Goal: Use online tool/utility: Utilize a website feature to perform a specific function

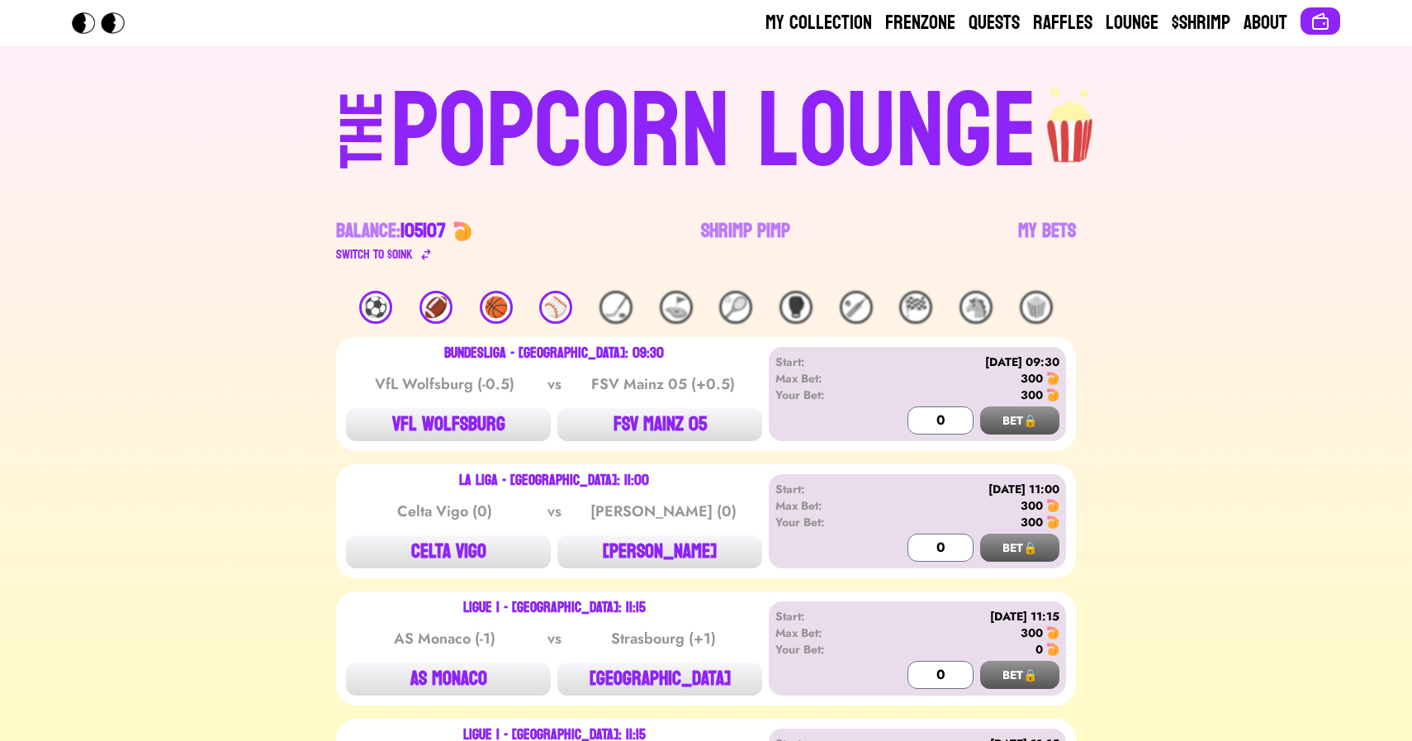
click at [743, 236] on link "Shrimp Pimp" at bounding box center [745, 241] width 89 height 46
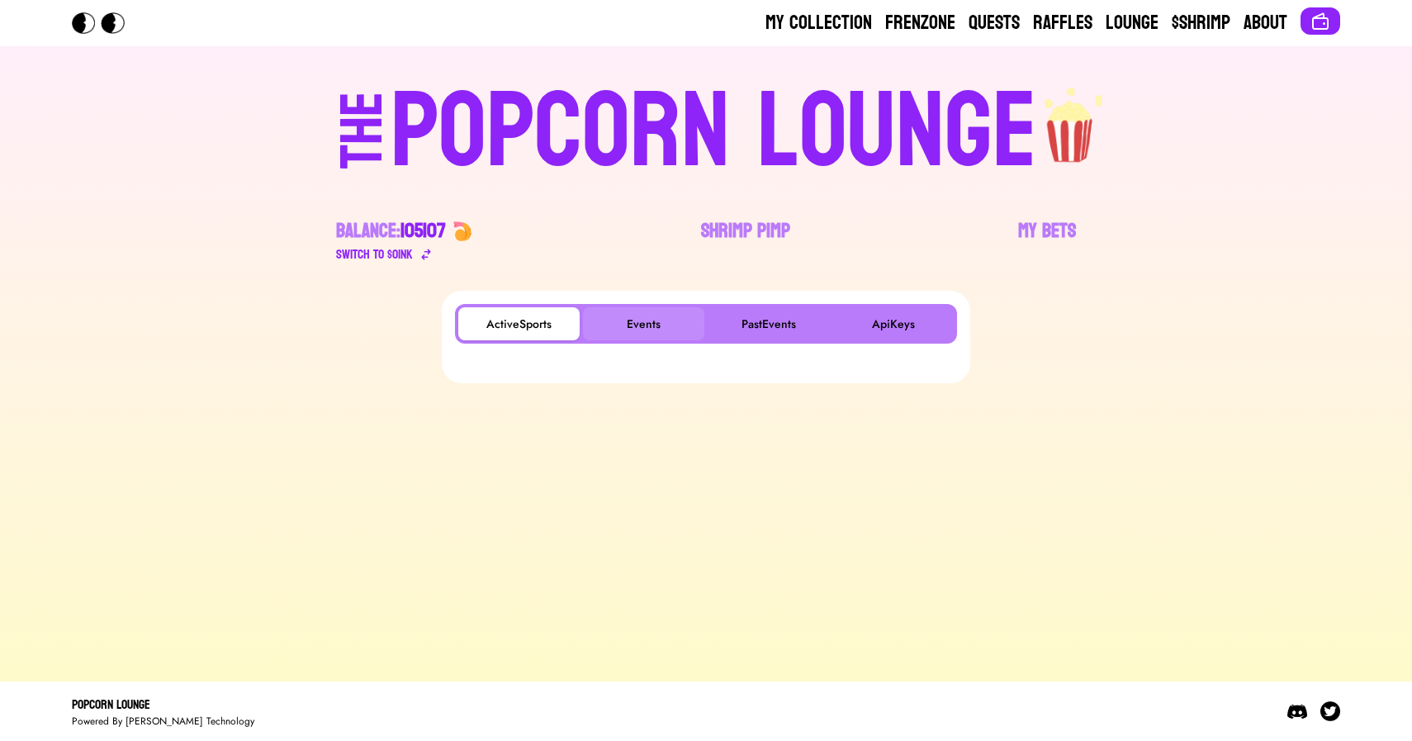
click at [637, 318] on button "Events" at bounding box center [643, 323] width 121 height 33
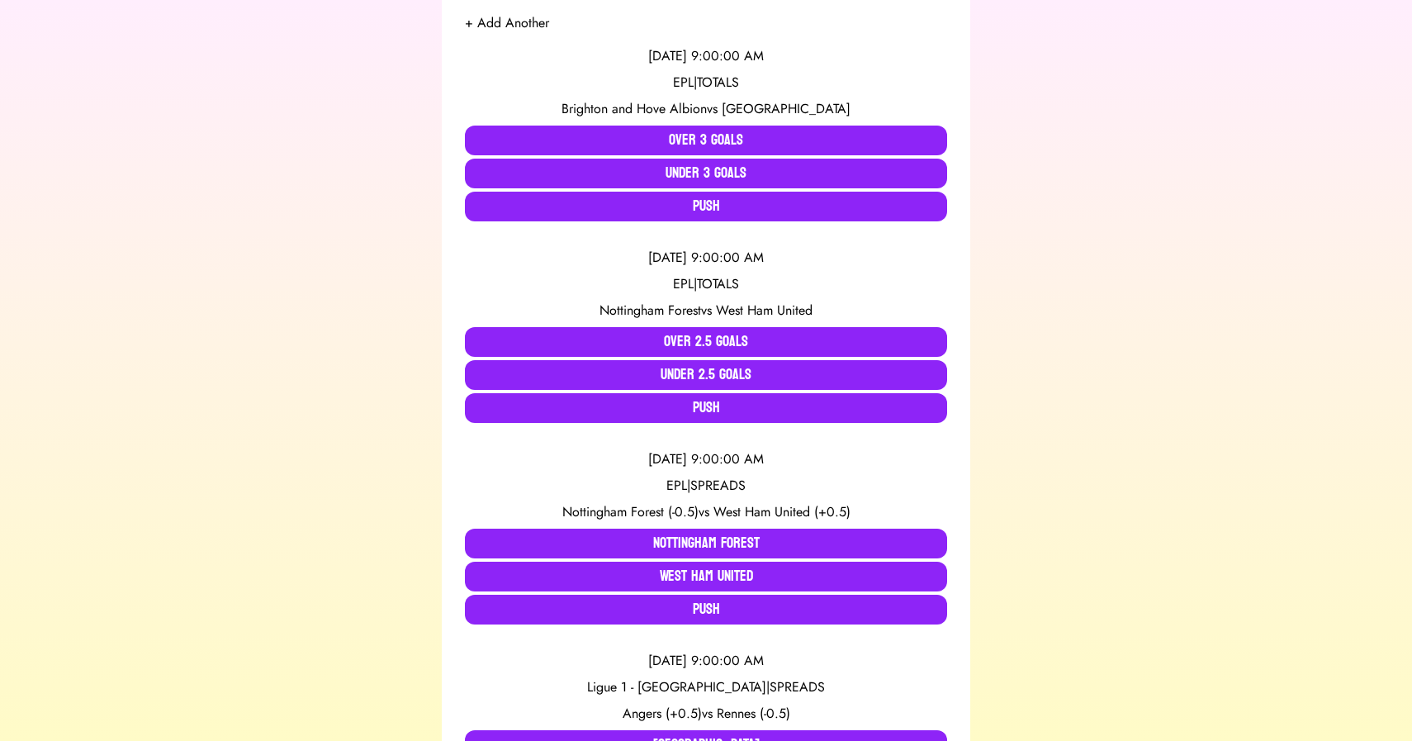
scroll to position [344, 0]
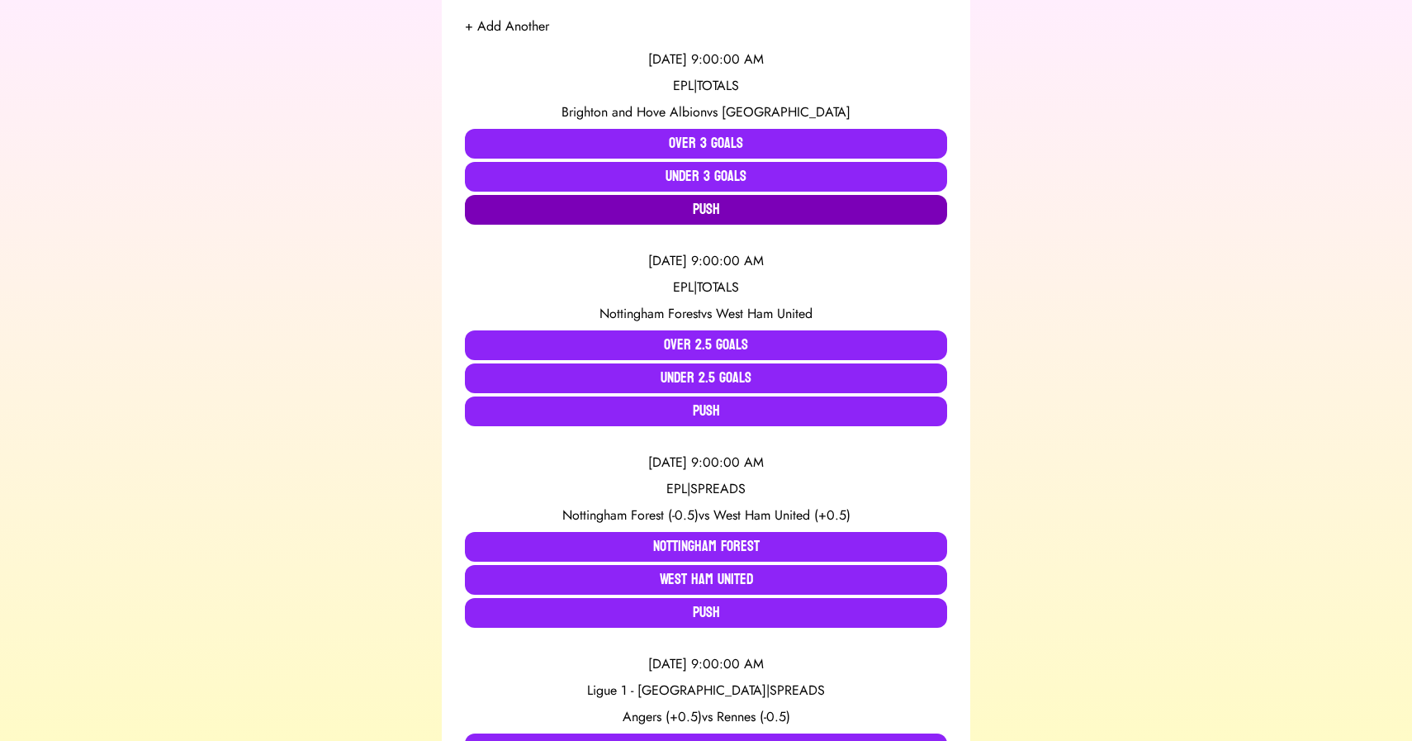
click at [693, 206] on button "Push" at bounding box center [706, 210] width 482 height 30
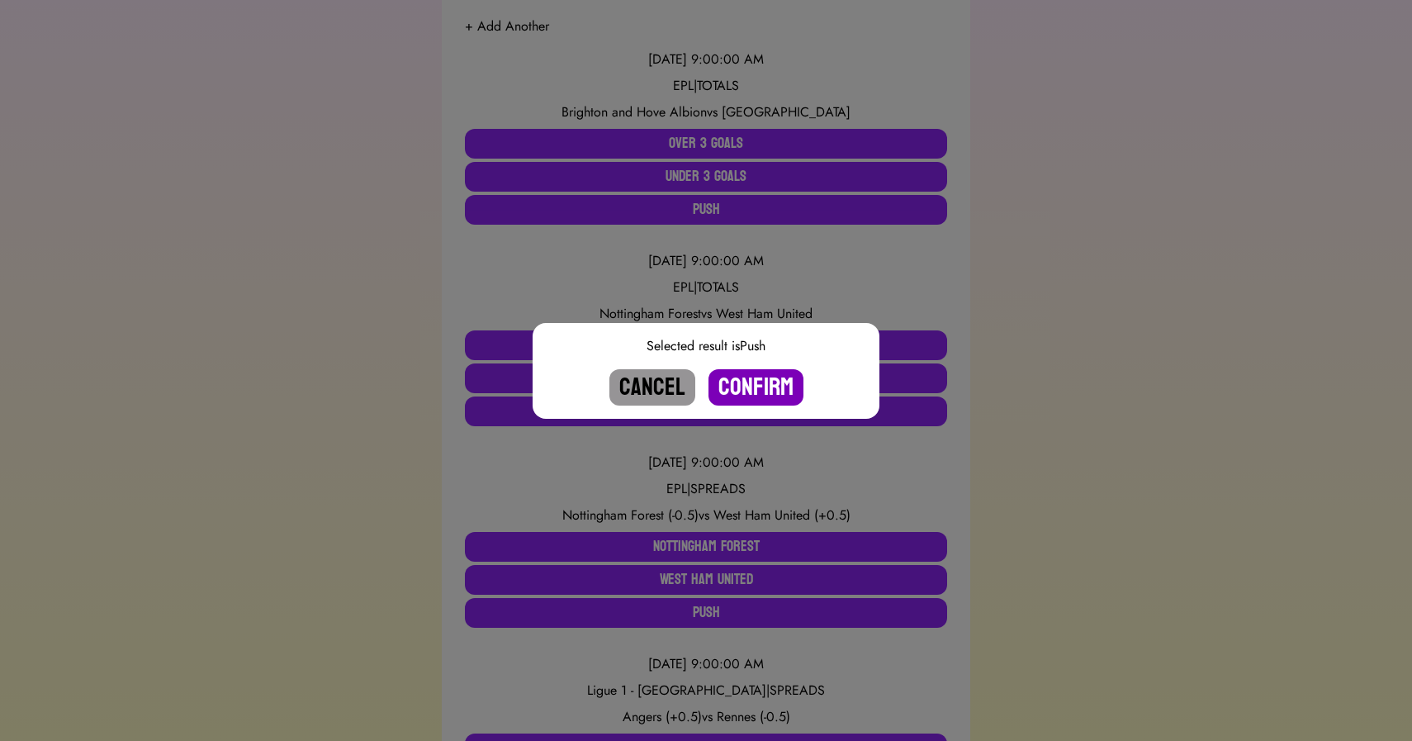
click at [757, 388] on button "Confirm" at bounding box center [756, 387] width 95 height 36
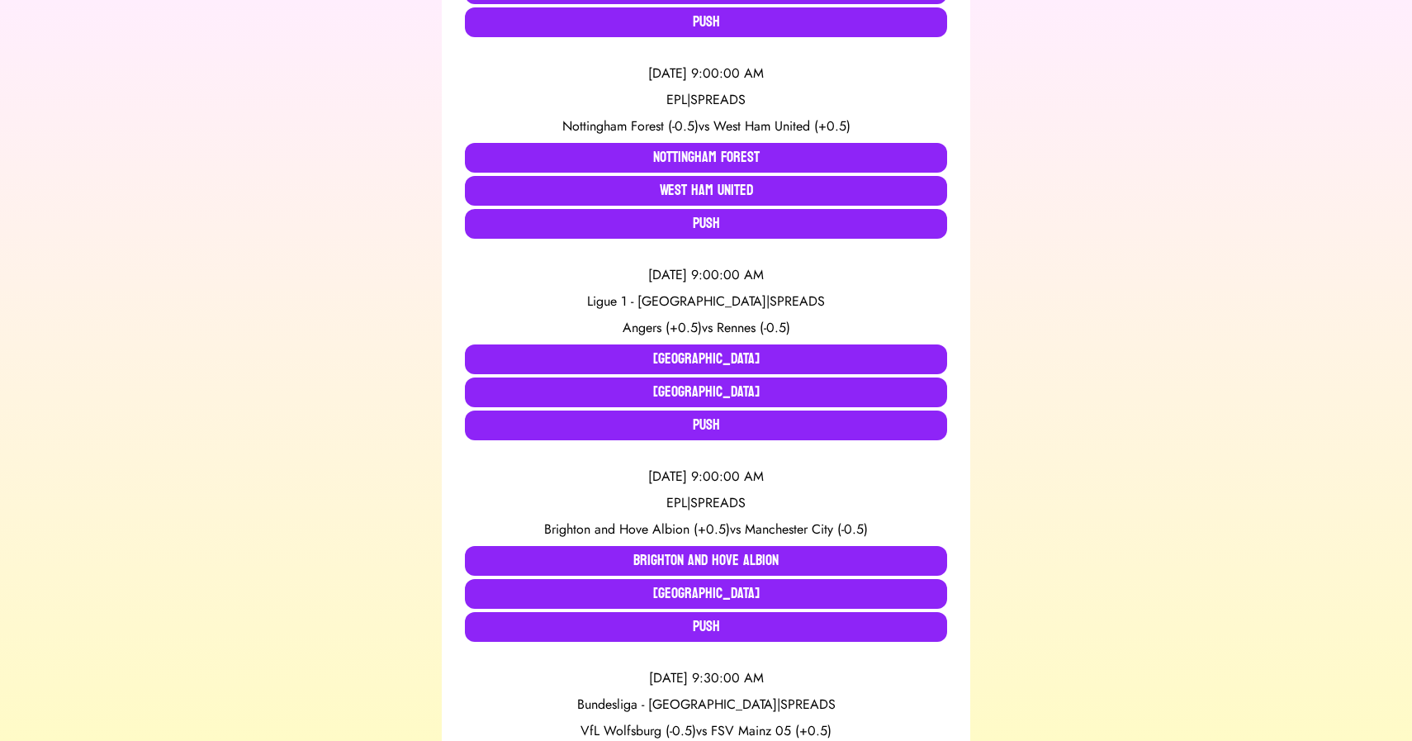
scroll to position [530, 0]
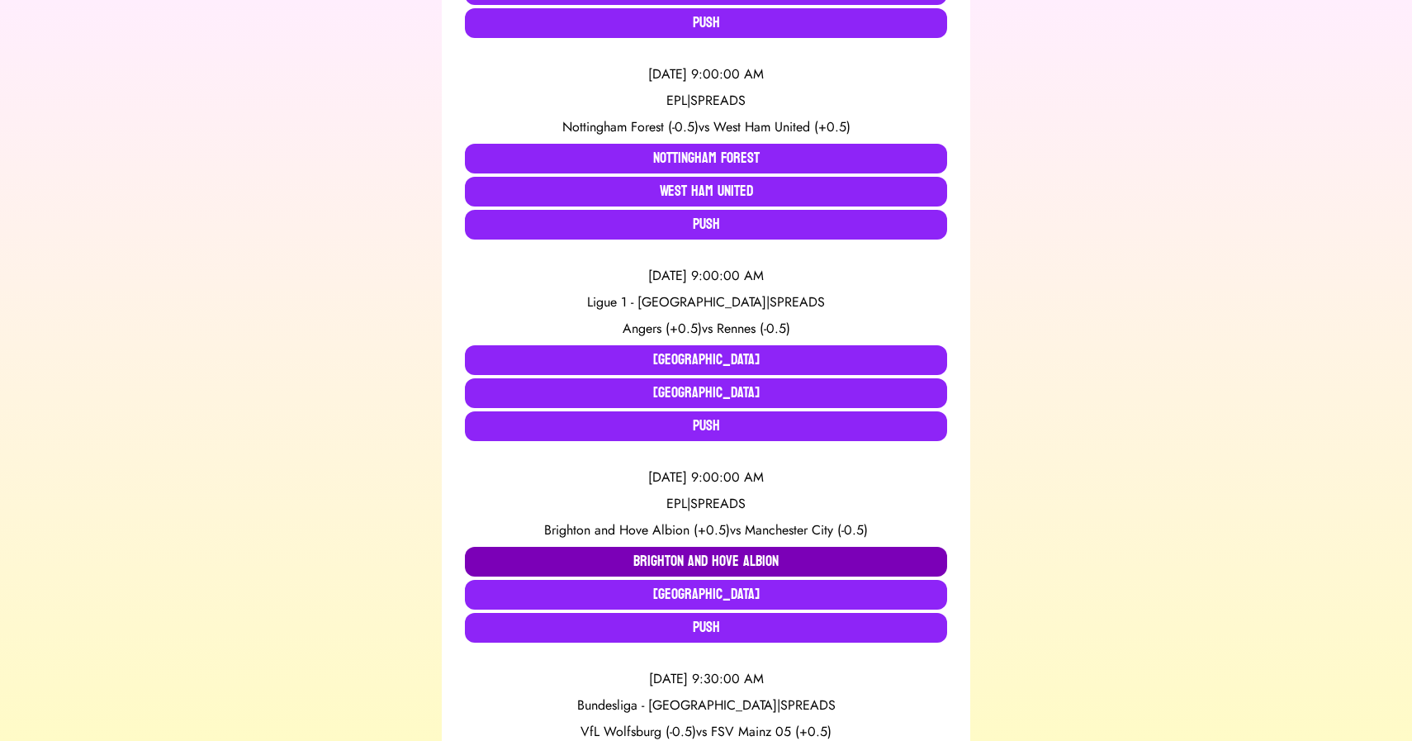
click at [640, 551] on button "Brighton and Hove Albion" at bounding box center [706, 562] width 482 height 30
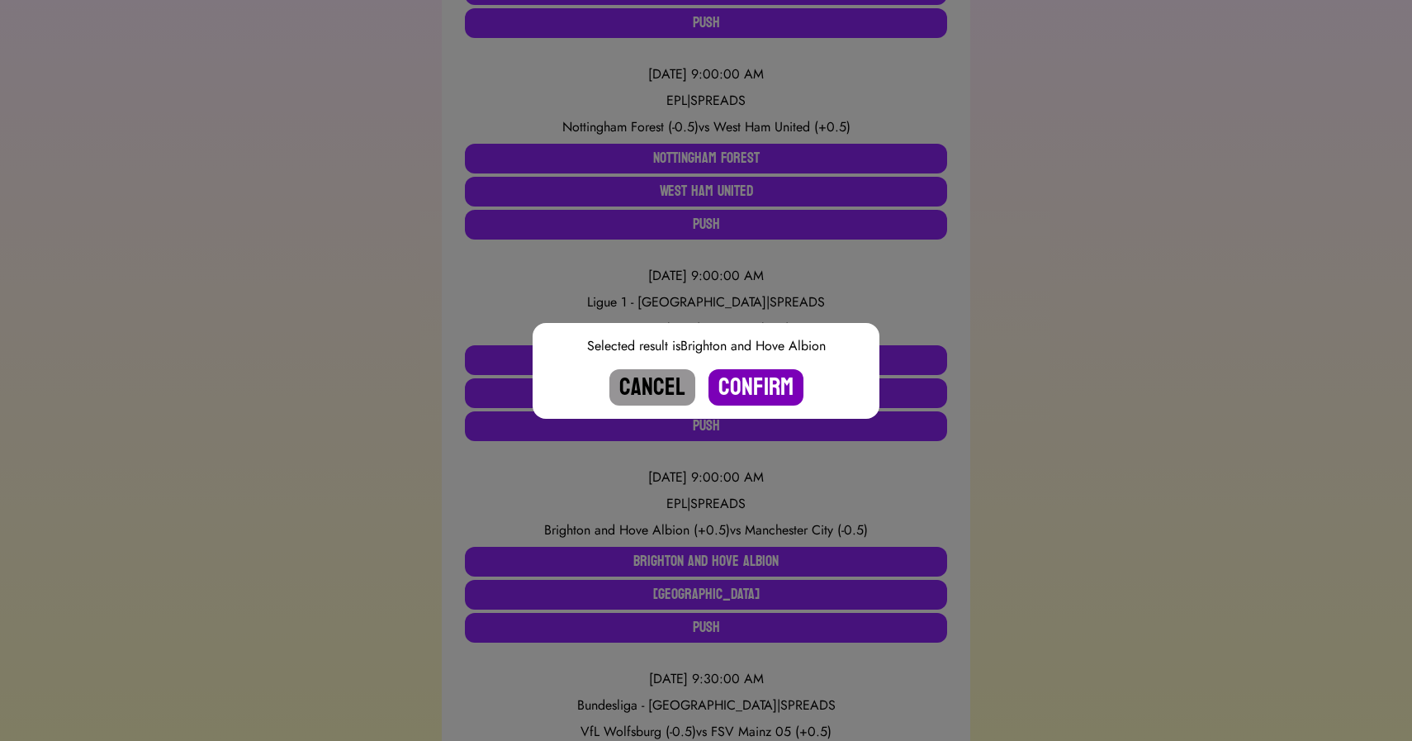
click at [746, 387] on button "Confirm" at bounding box center [756, 387] width 95 height 36
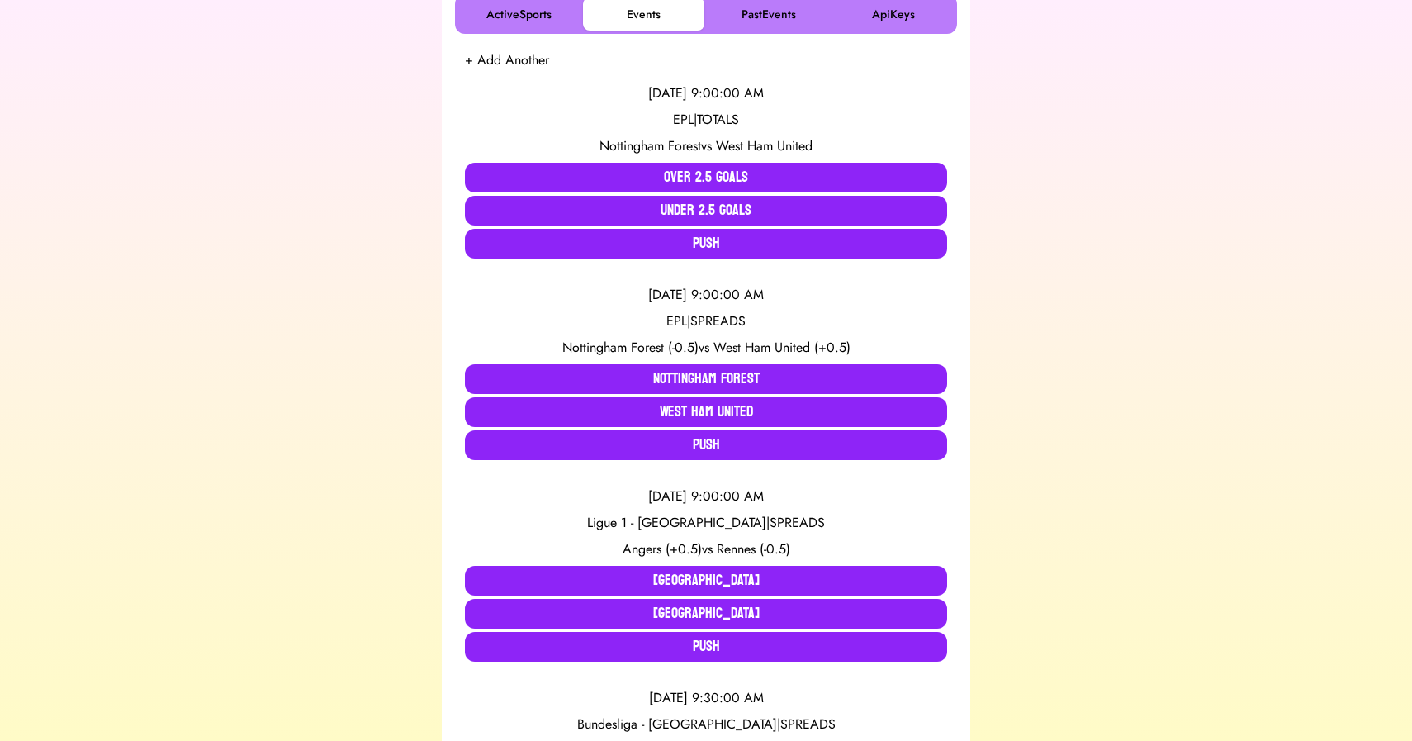
scroll to position [314, 0]
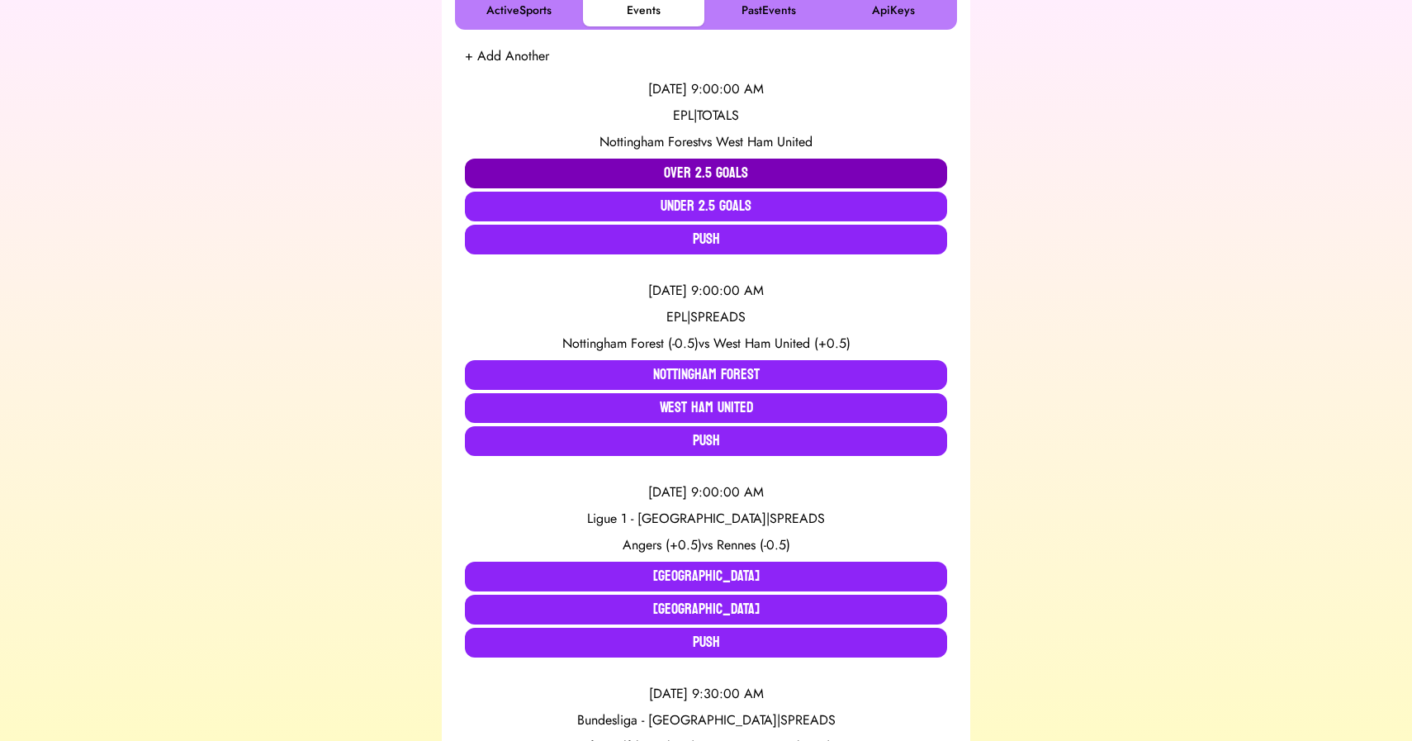
click at [527, 167] on button "Over 2.5 Goals" at bounding box center [706, 174] width 482 height 30
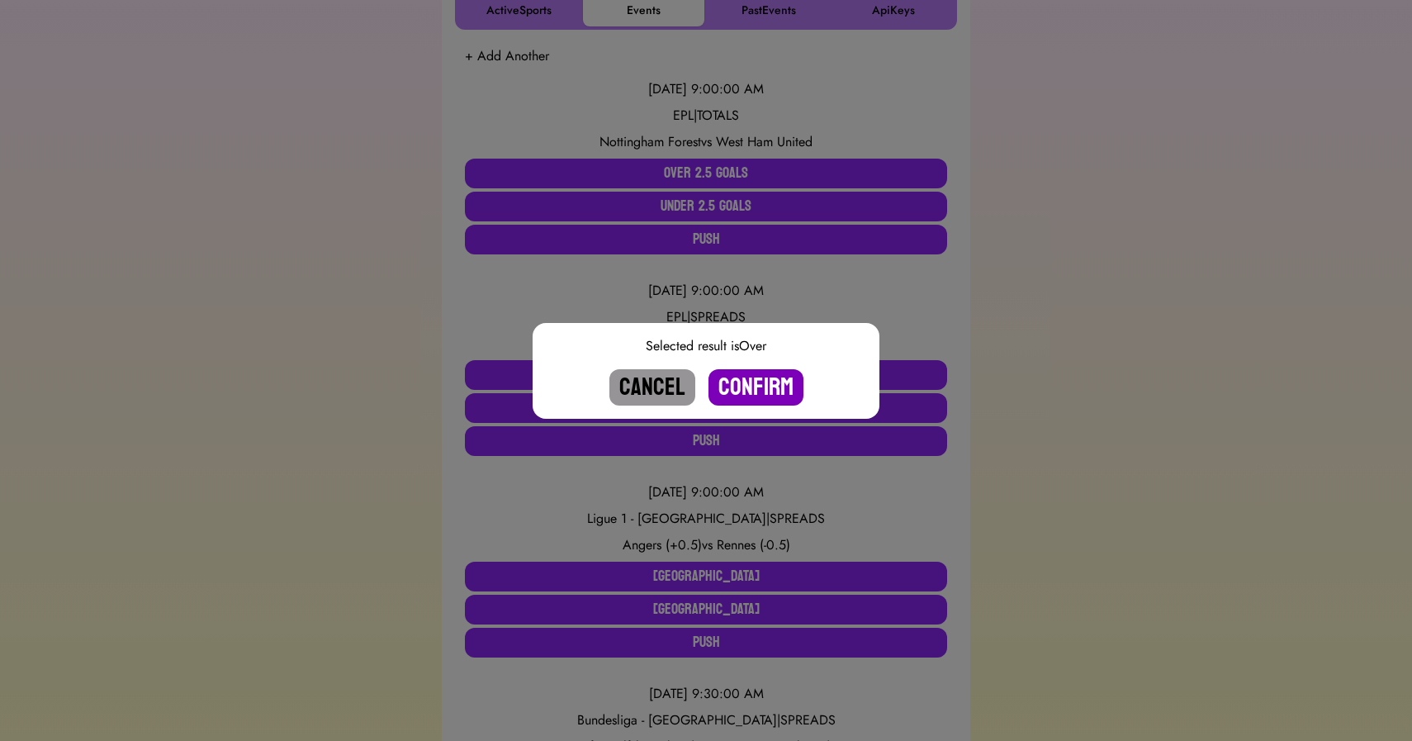
click at [748, 373] on button "Confirm" at bounding box center [756, 387] width 95 height 36
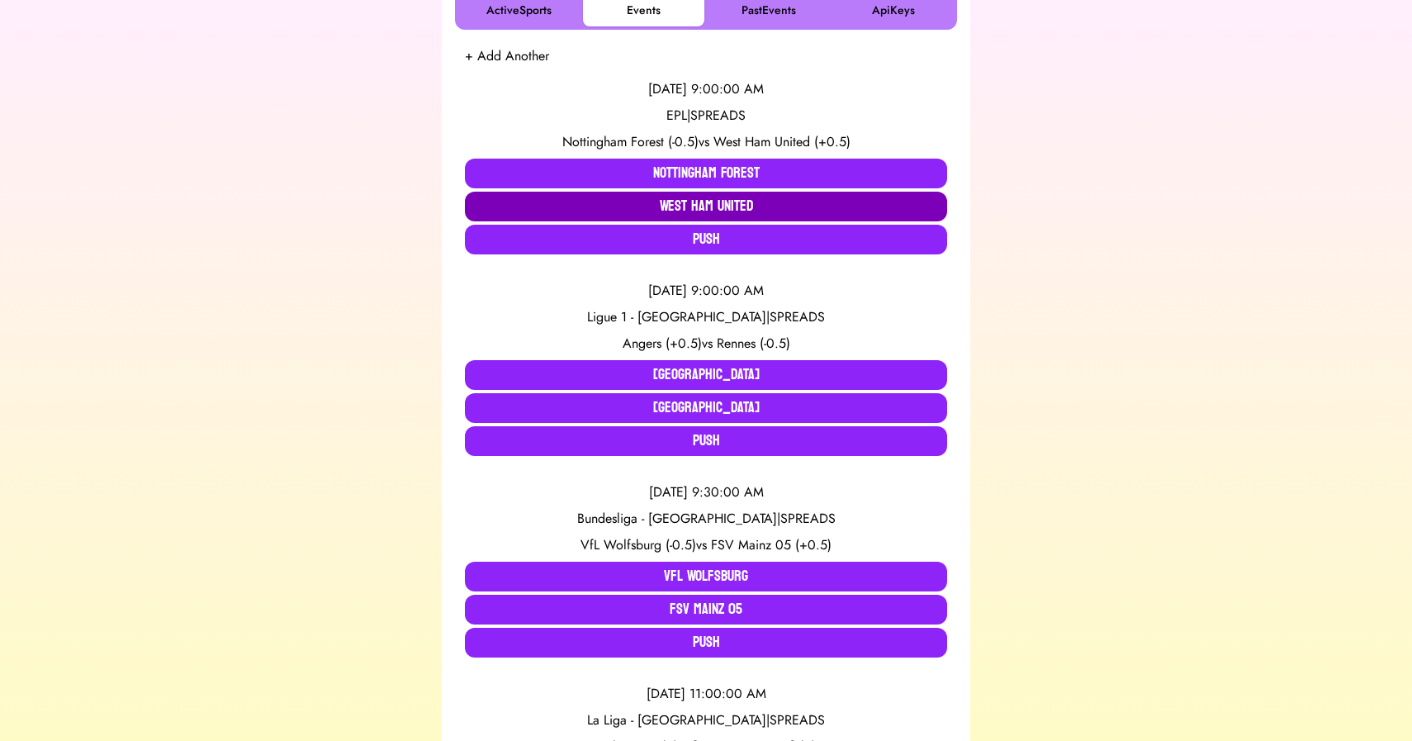
click at [694, 198] on button "West Ham United" at bounding box center [706, 207] width 482 height 30
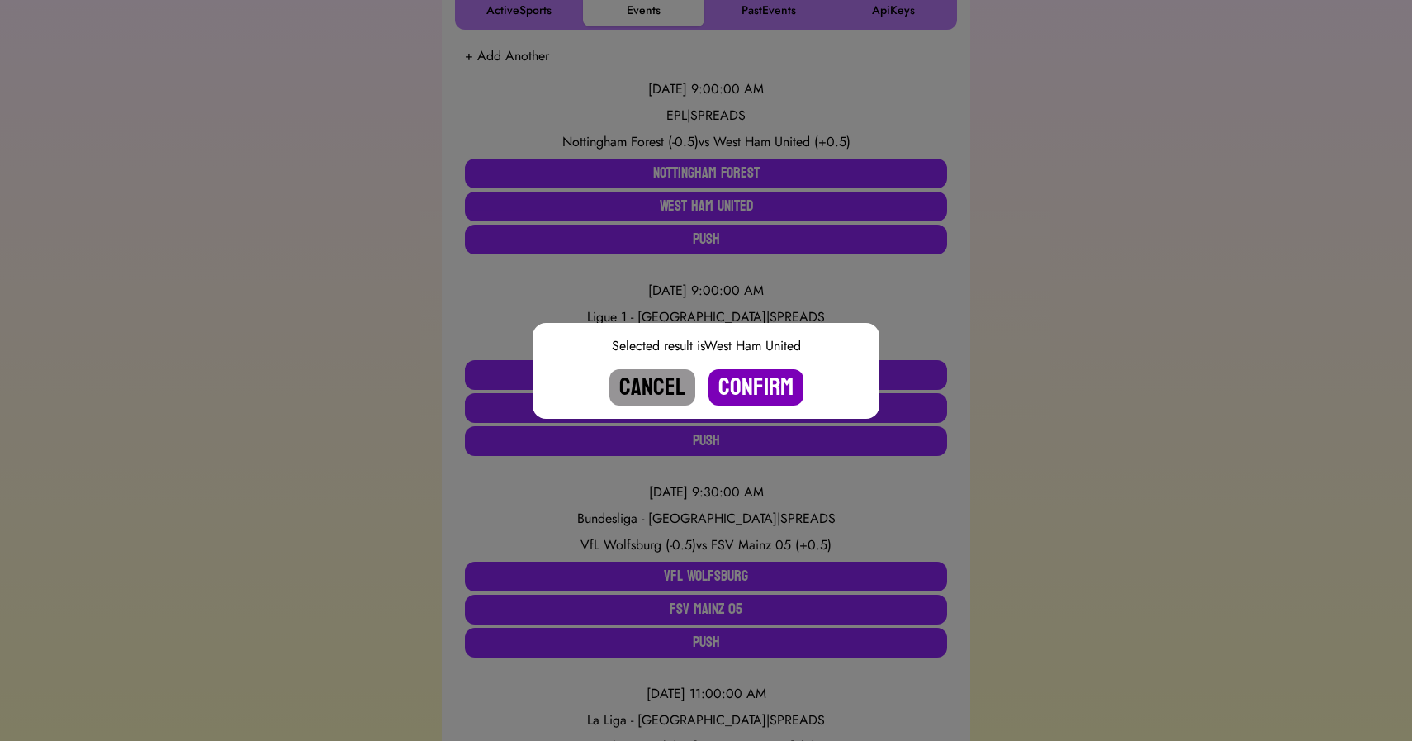
click at [754, 384] on button "Confirm" at bounding box center [756, 387] width 95 height 36
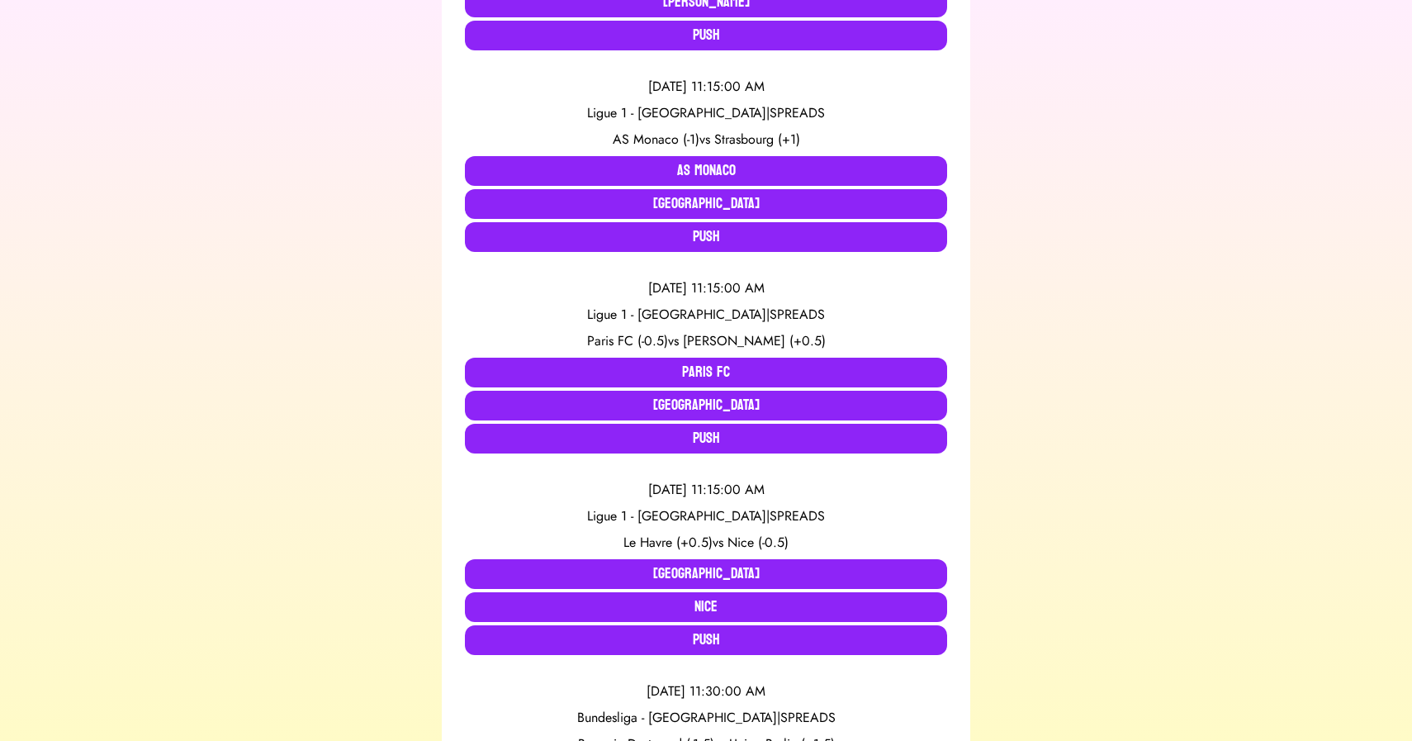
scroll to position [994, 0]
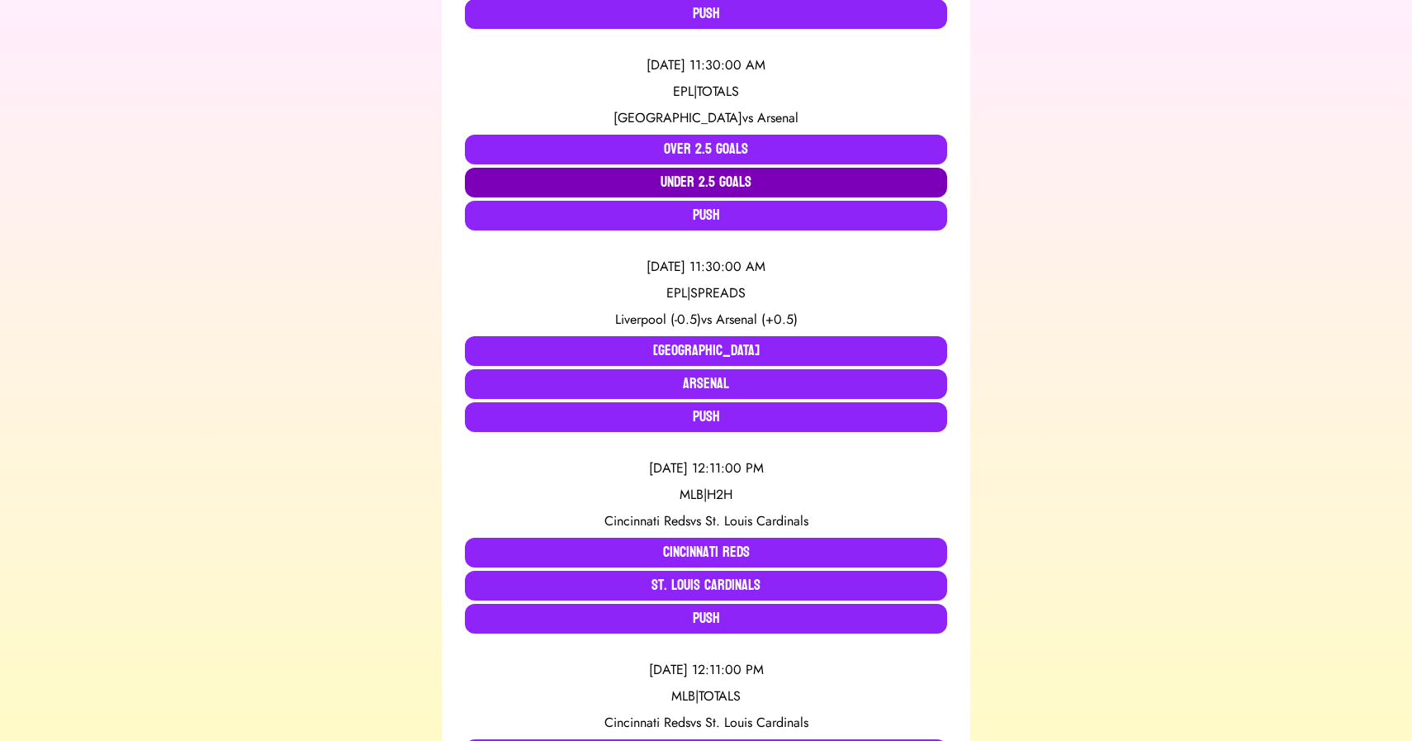
click at [563, 169] on button "Under 2.5 Goals" at bounding box center [706, 183] width 482 height 30
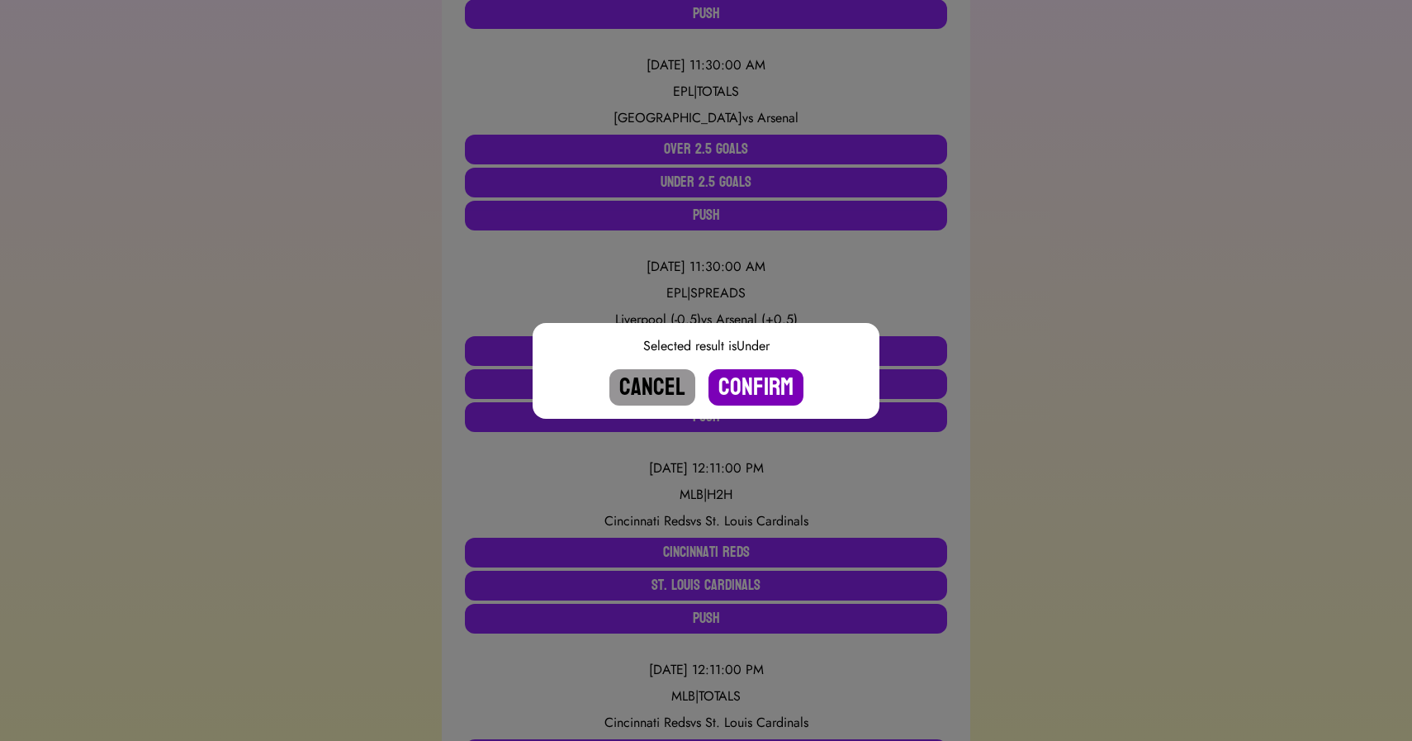
click at [745, 382] on button "Confirm" at bounding box center [756, 387] width 95 height 36
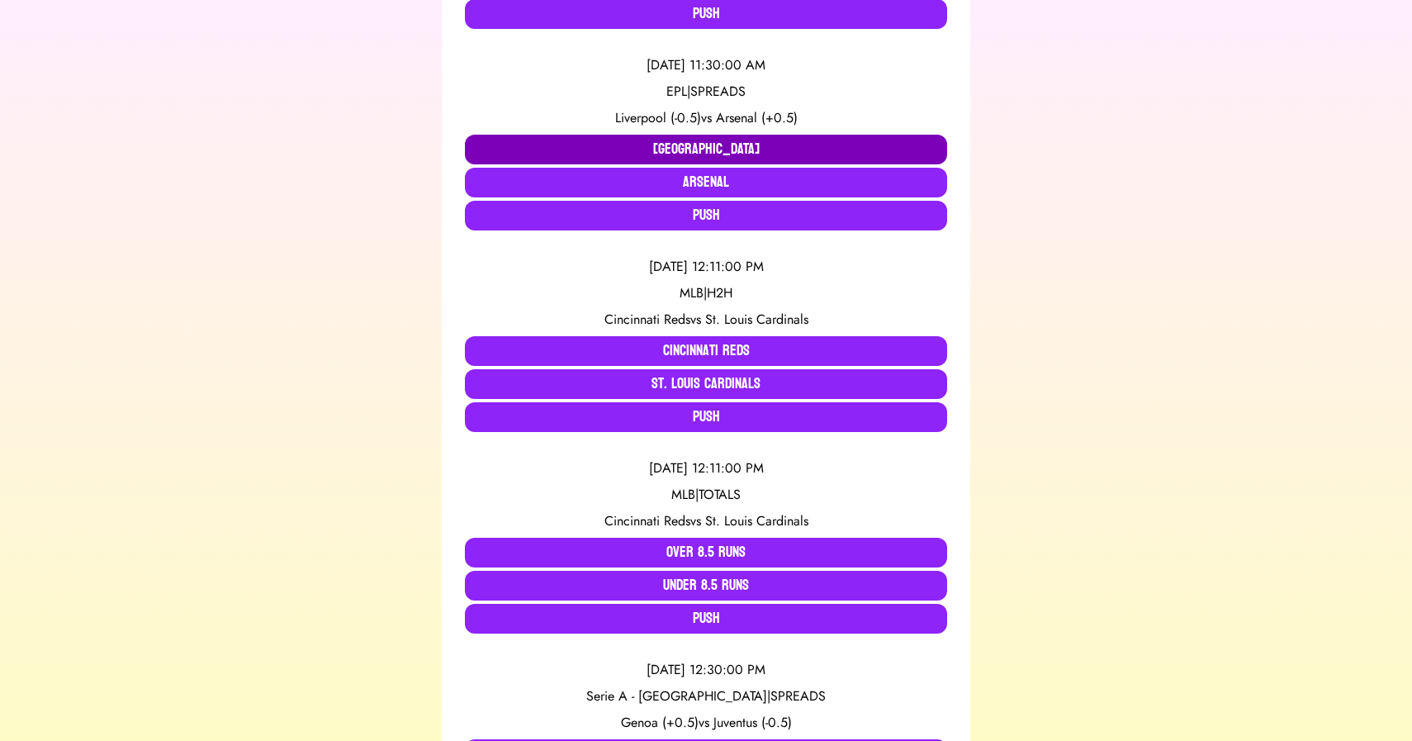
click at [629, 145] on button "[GEOGRAPHIC_DATA]" at bounding box center [706, 150] width 482 height 30
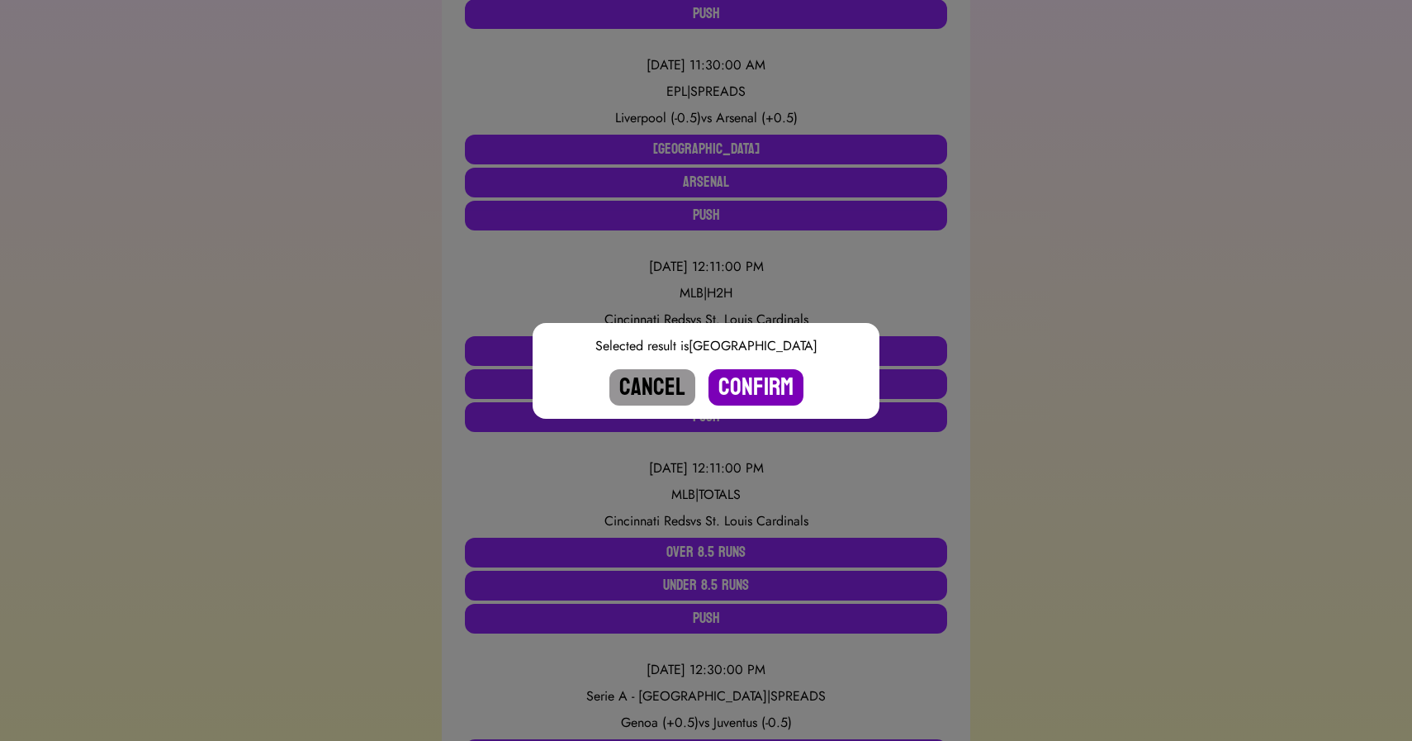
click at [758, 389] on button "Confirm" at bounding box center [756, 387] width 95 height 36
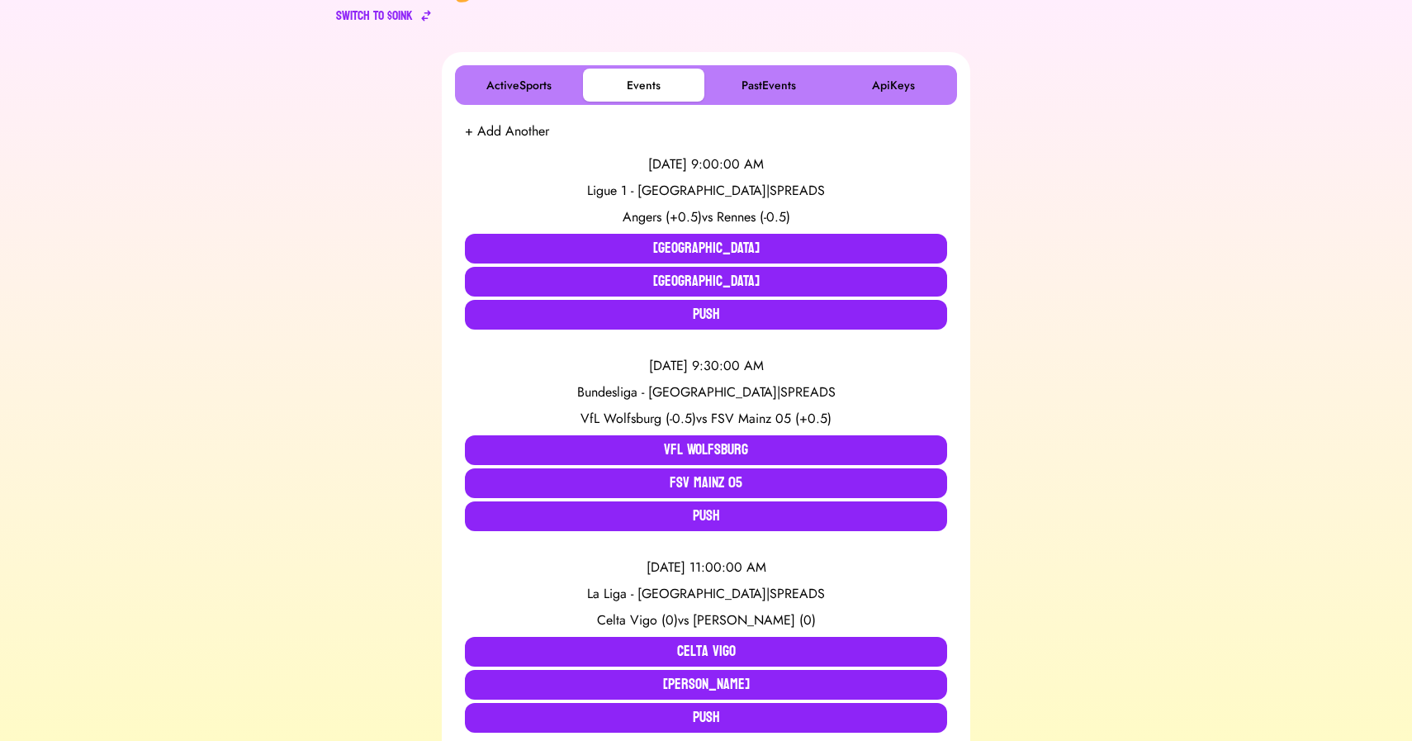
scroll to position [240, 0]
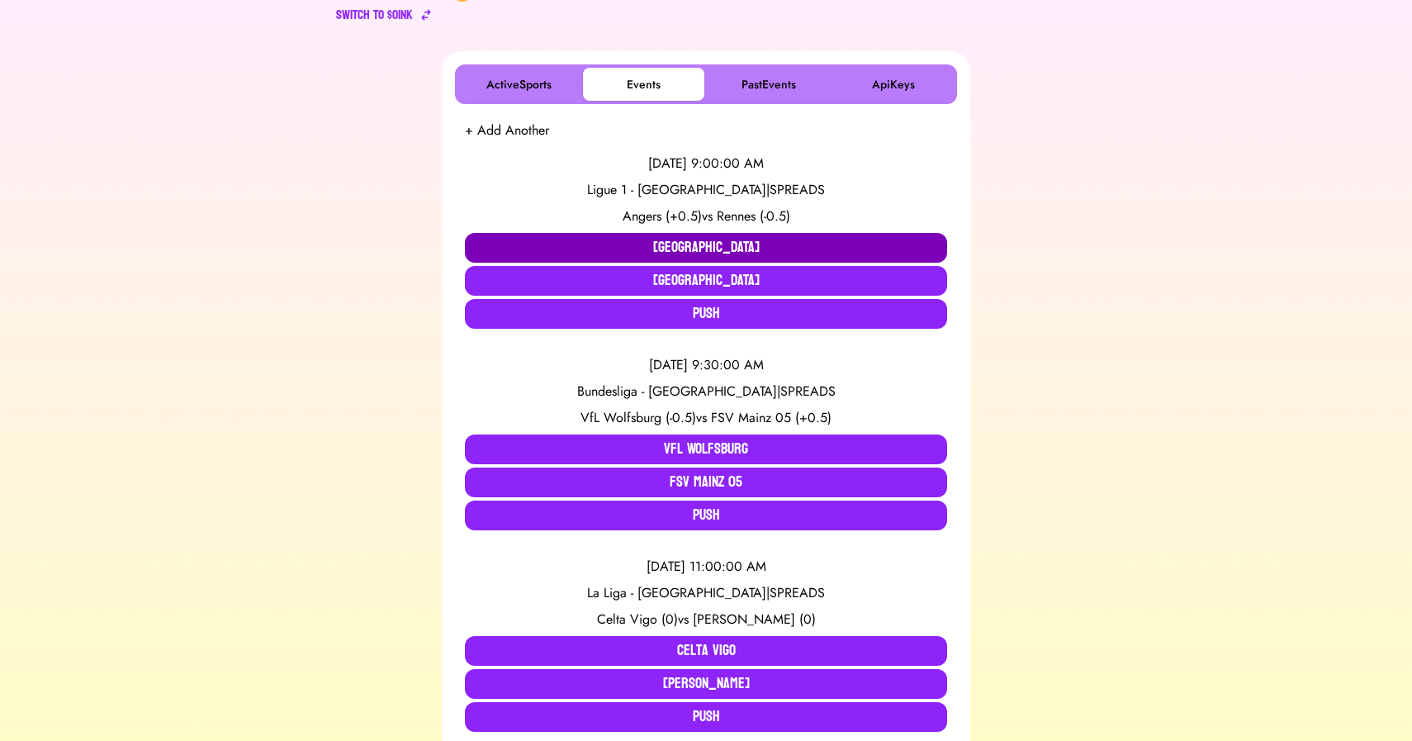
click at [553, 240] on button "[GEOGRAPHIC_DATA]" at bounding box center [706, 248] width 482 height 30
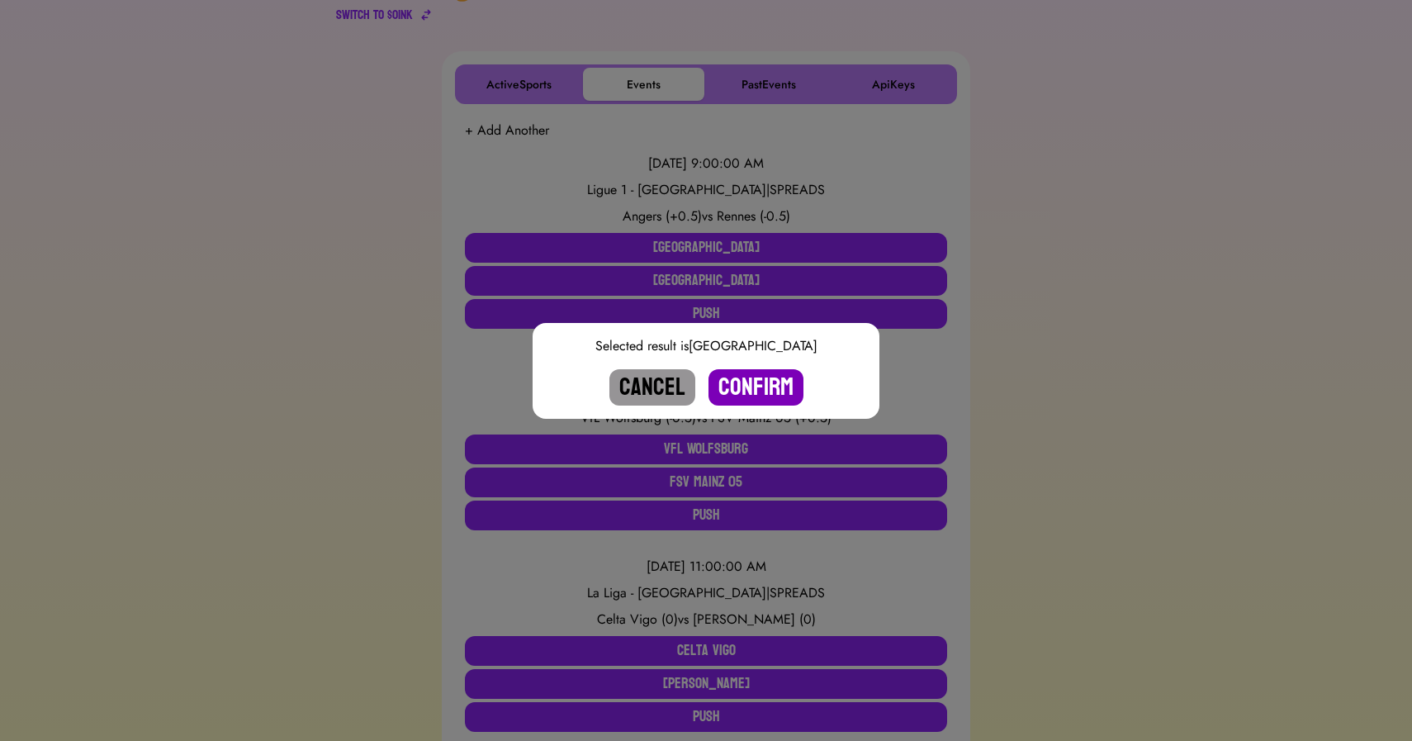
click at [752, 384] on button "Confirm" at bounding box center [756, 387] width 95 height 36
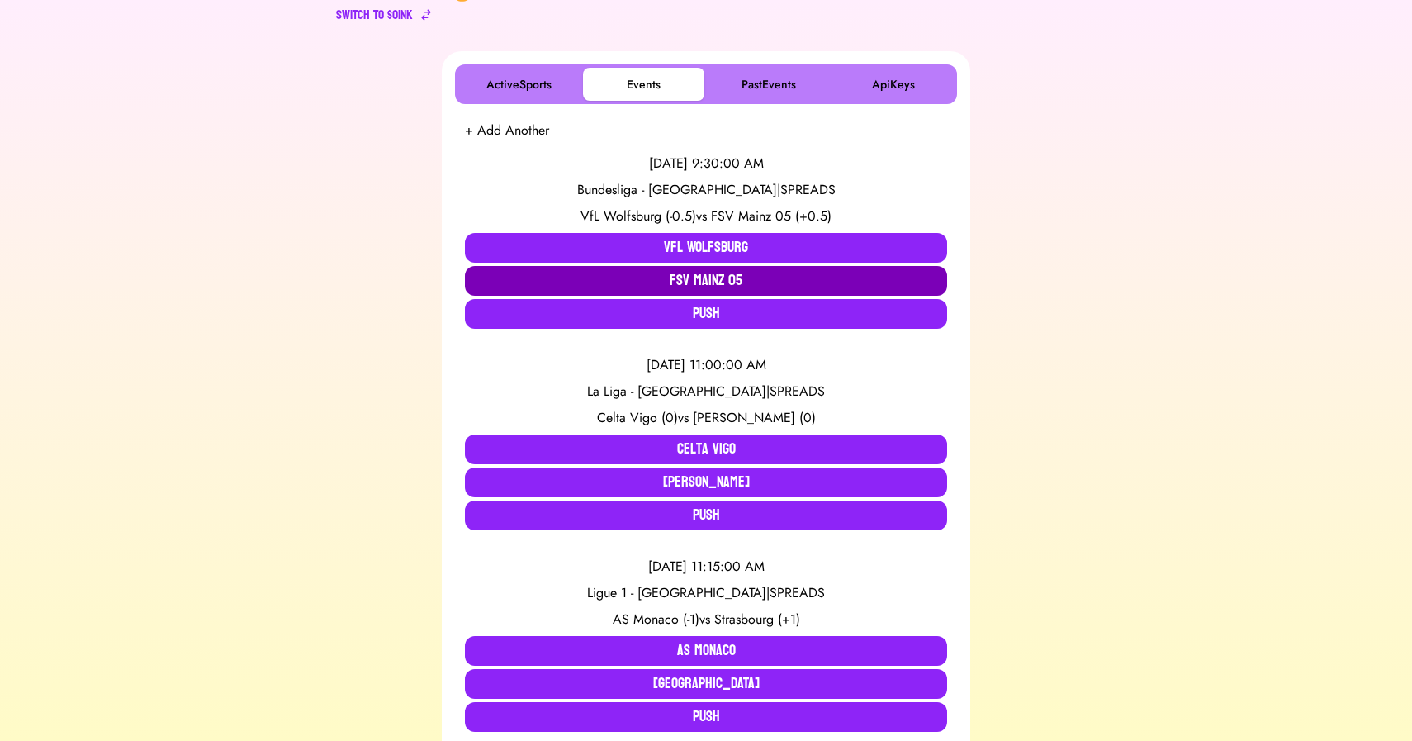
click at [599, 278] on button "FSV Mainz 05" at bounding box center [706, 281] width 482 height 30
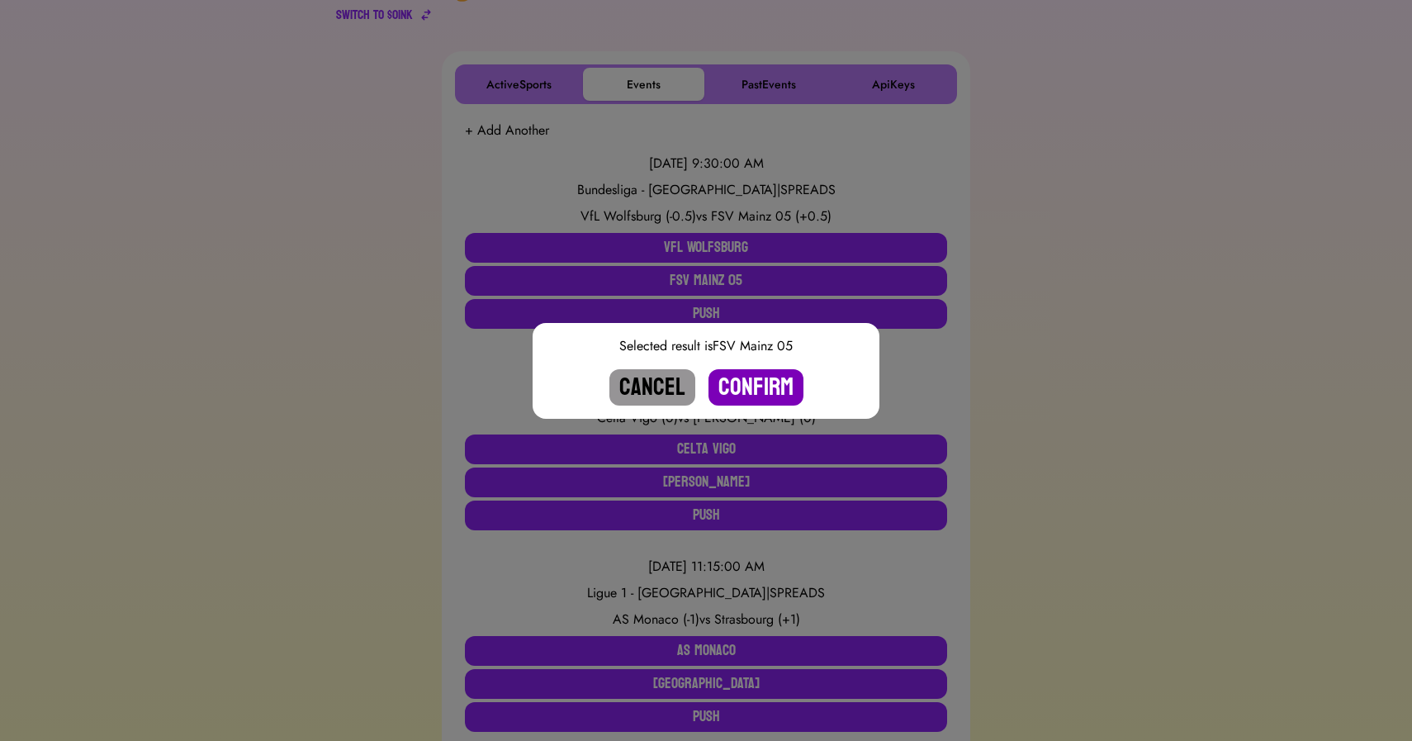
click at [761, 387] on button "Confirm" at bounding box center [756, 387] width 95 height 36
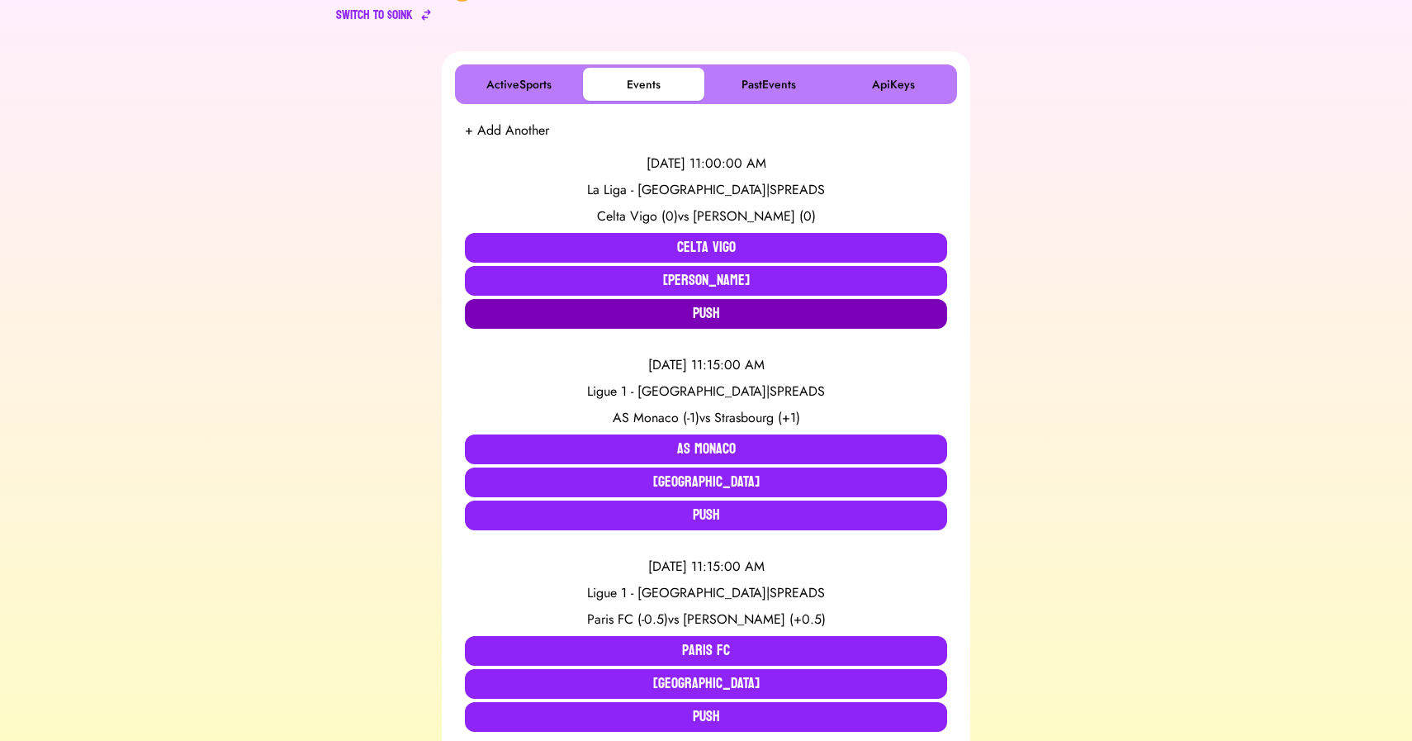
click at [577, 318] on button "Push" at bounding box center [706, 314] width 482 height 30
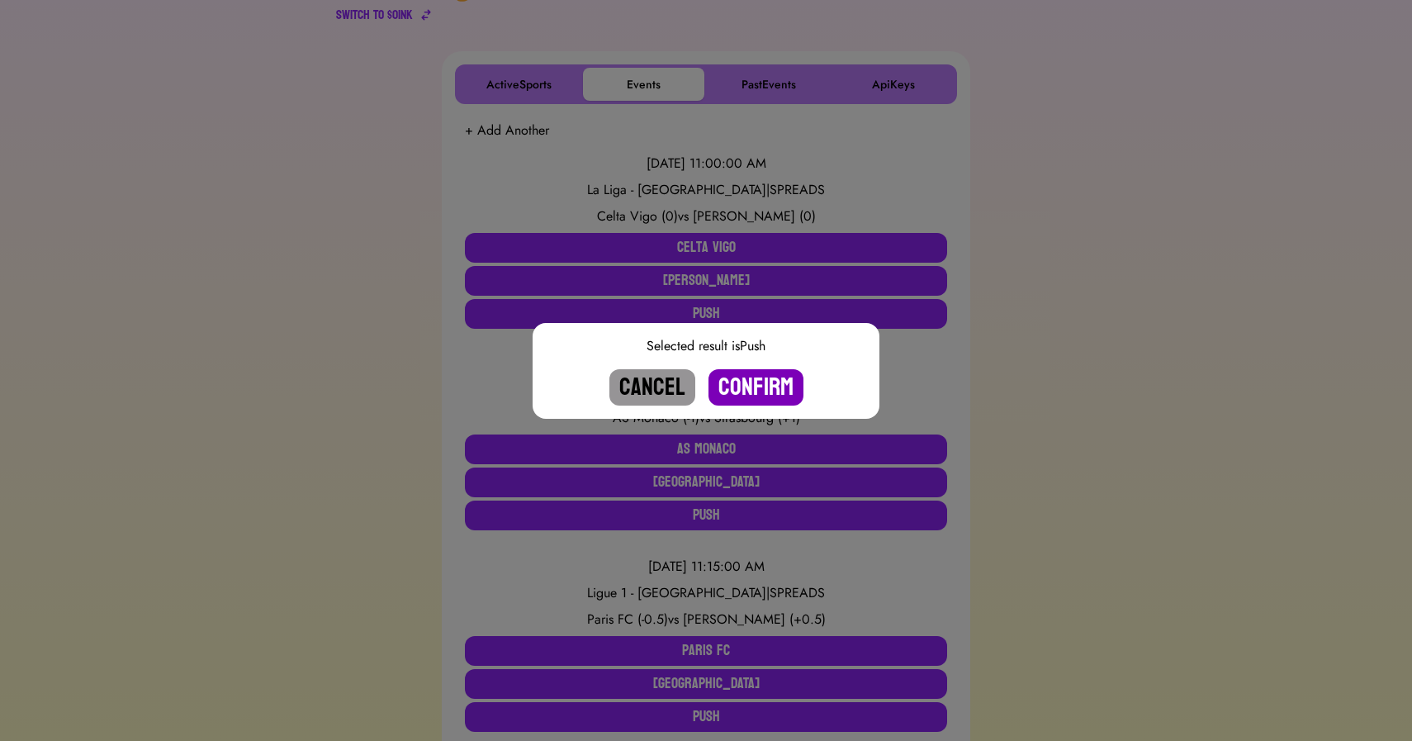
click at [745, 382] on button "Confirm" at bounding box center [756, 387] width 95 height 36
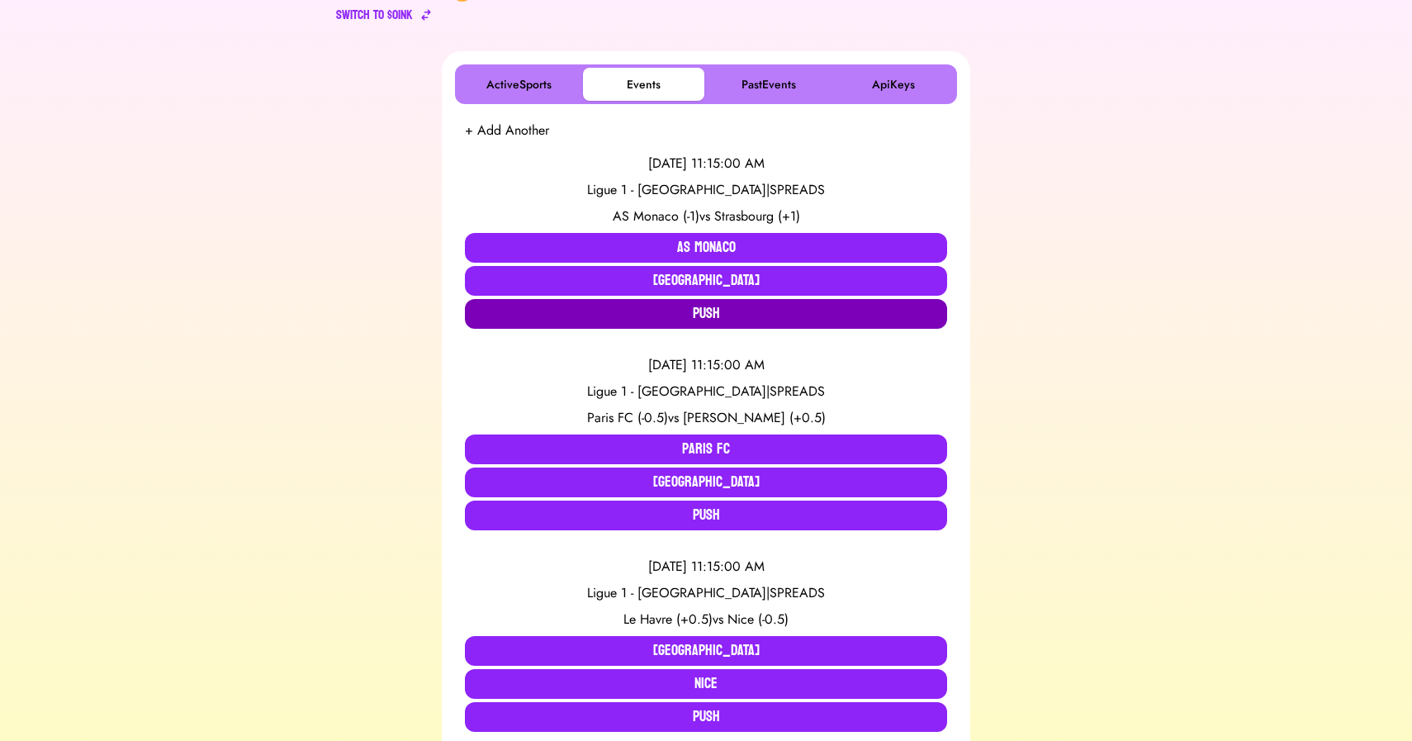
click at [653, 312] on button "Push" at bounding box center [706, 314] width 482 height 30
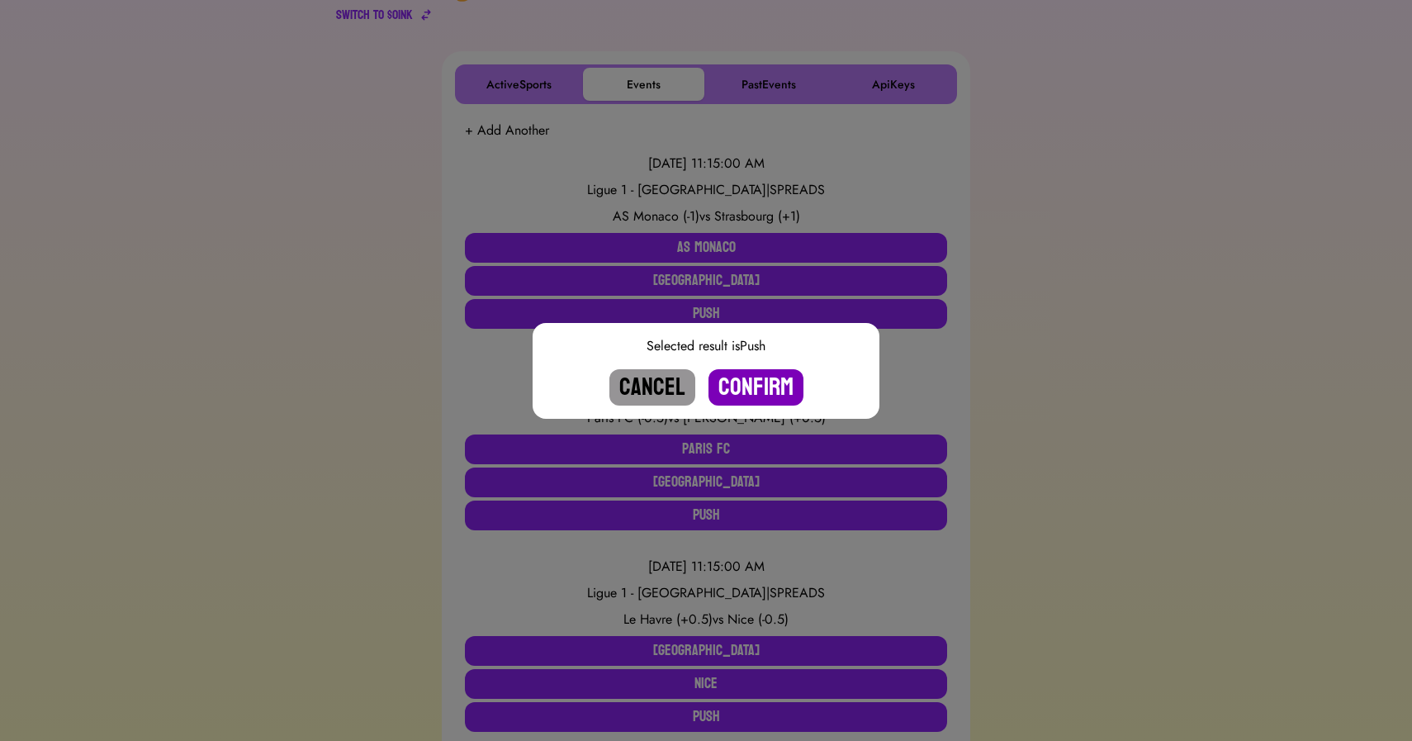
click at [767, 384] on button "Confirm" at bounding box center [756, 387] width 95 height 36
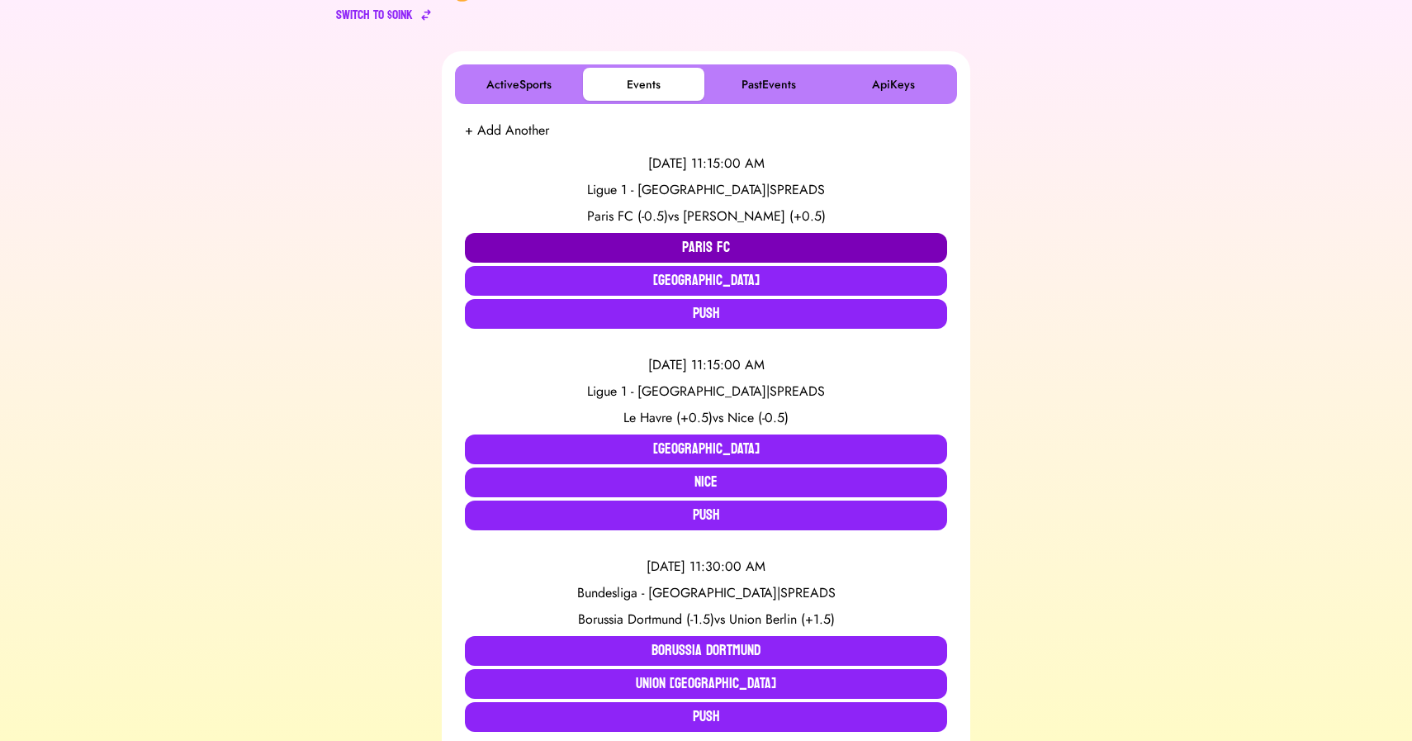
click at [623, 236] on button "Paris FC" at bounding box center [706, 248] width 482 height 30
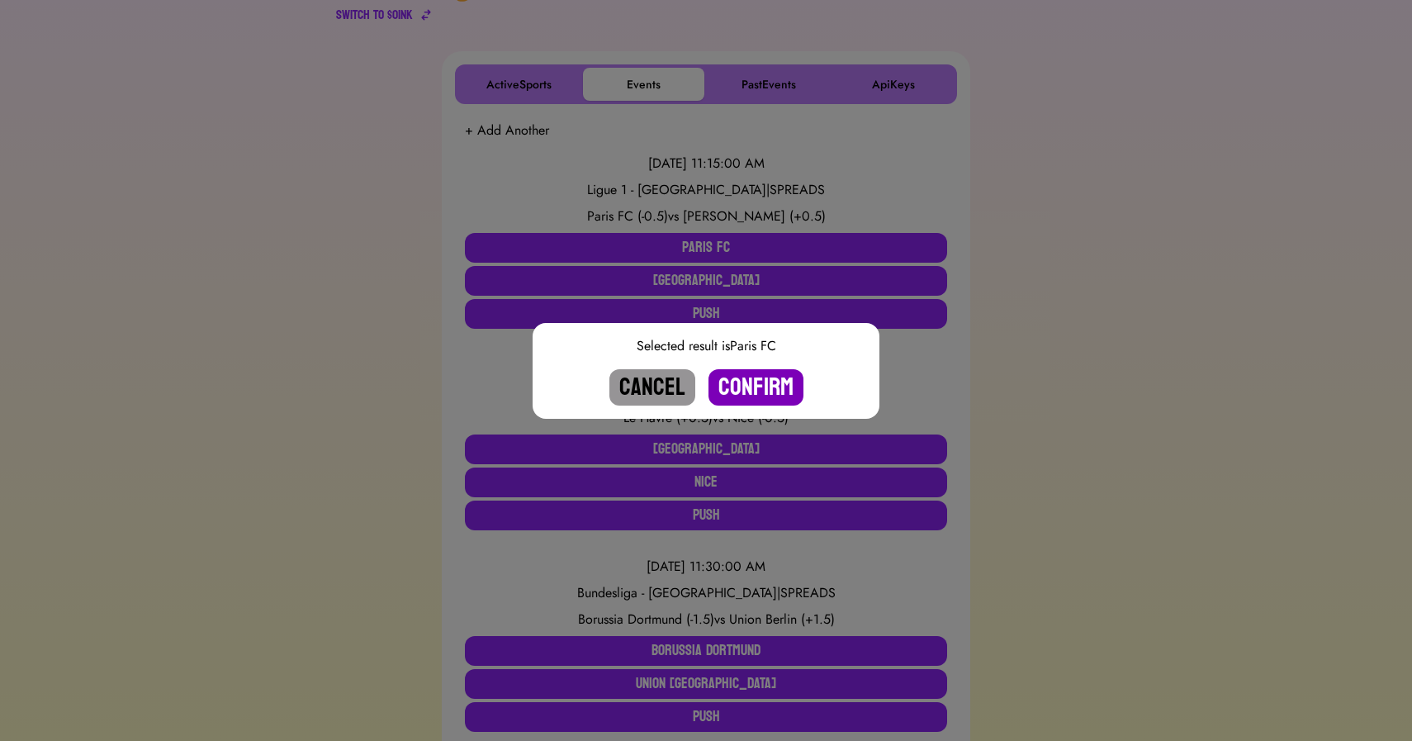
click at [765, 380] on button "Confirm" at bounding box center [756, 387] width 95 height 36
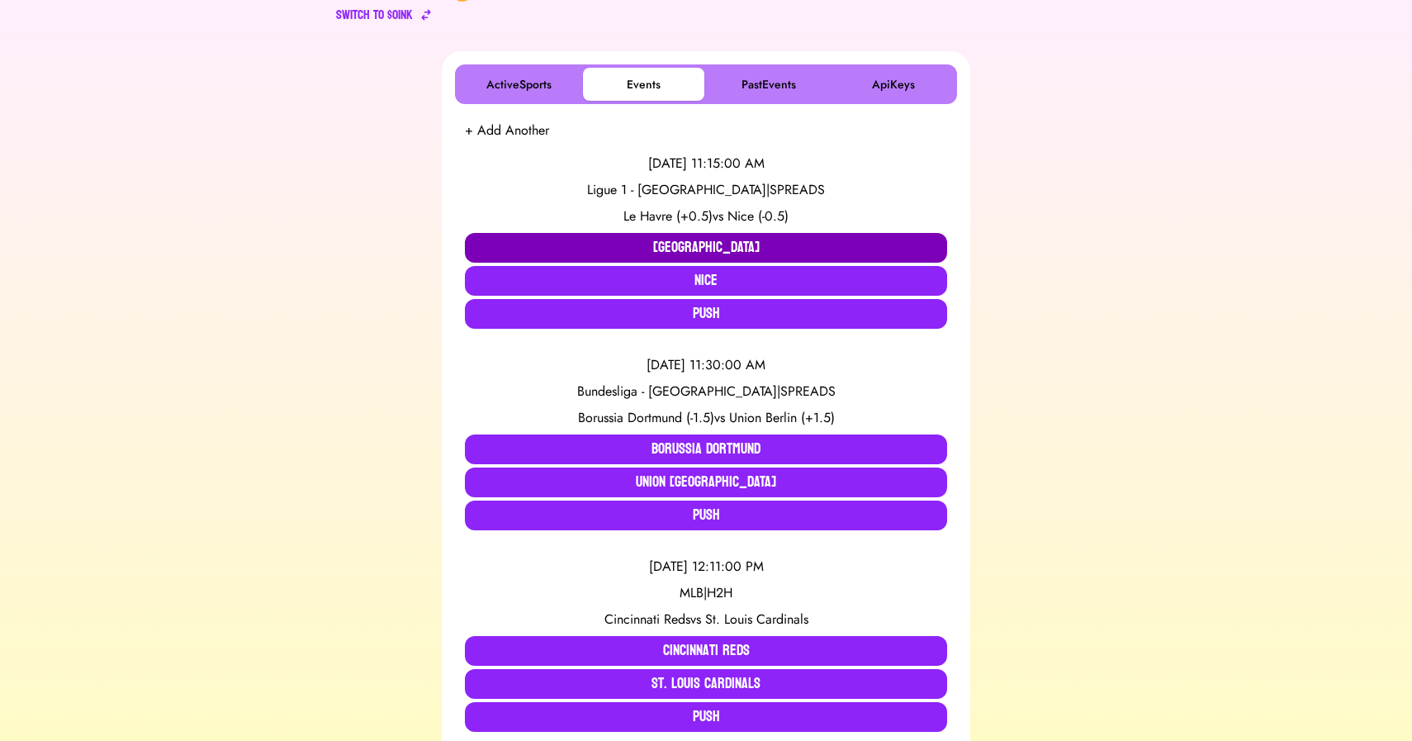
click at [615, 245] on button "[GEOGRAPHIC_DATA]" at bounding box center [706, 248] width 482 height 30
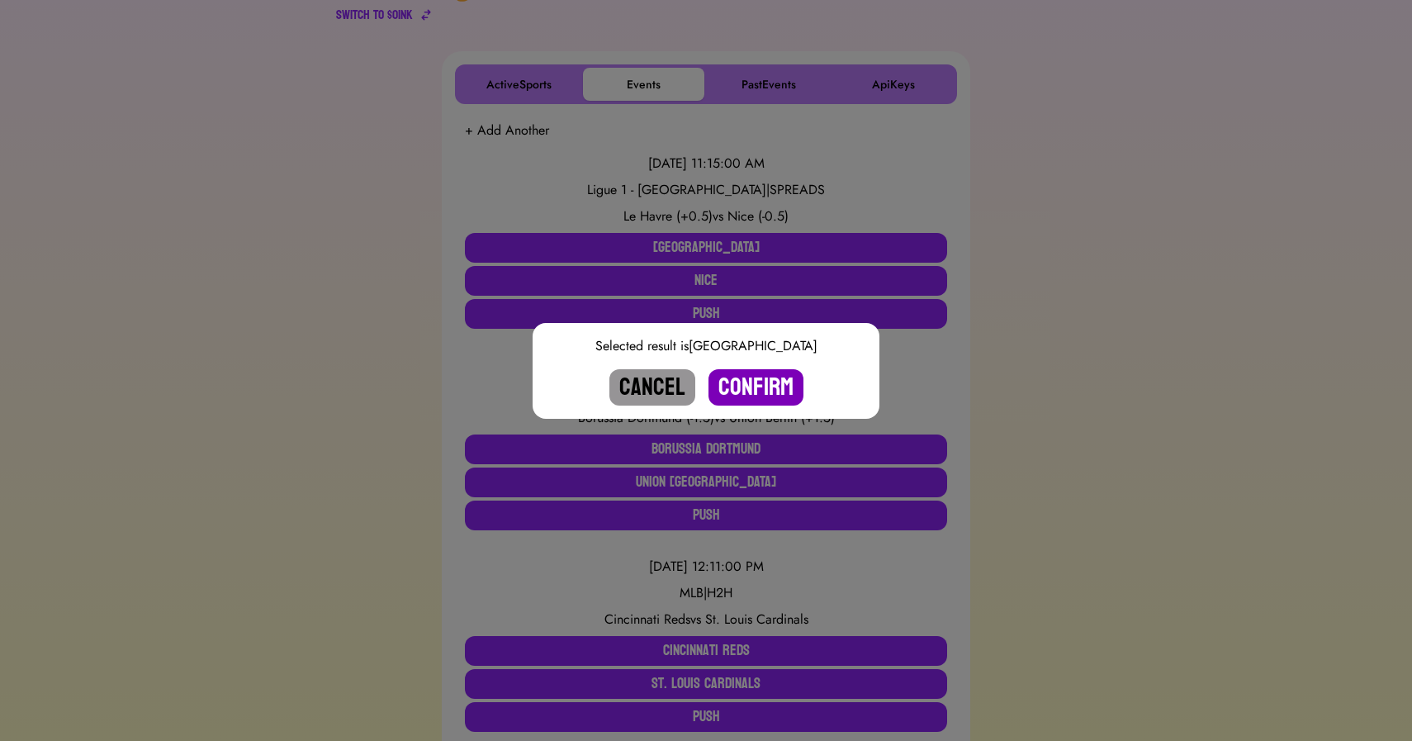
click at [748, 385] on button "Confirm" at bounding box center [756, 387] width 95 height 36
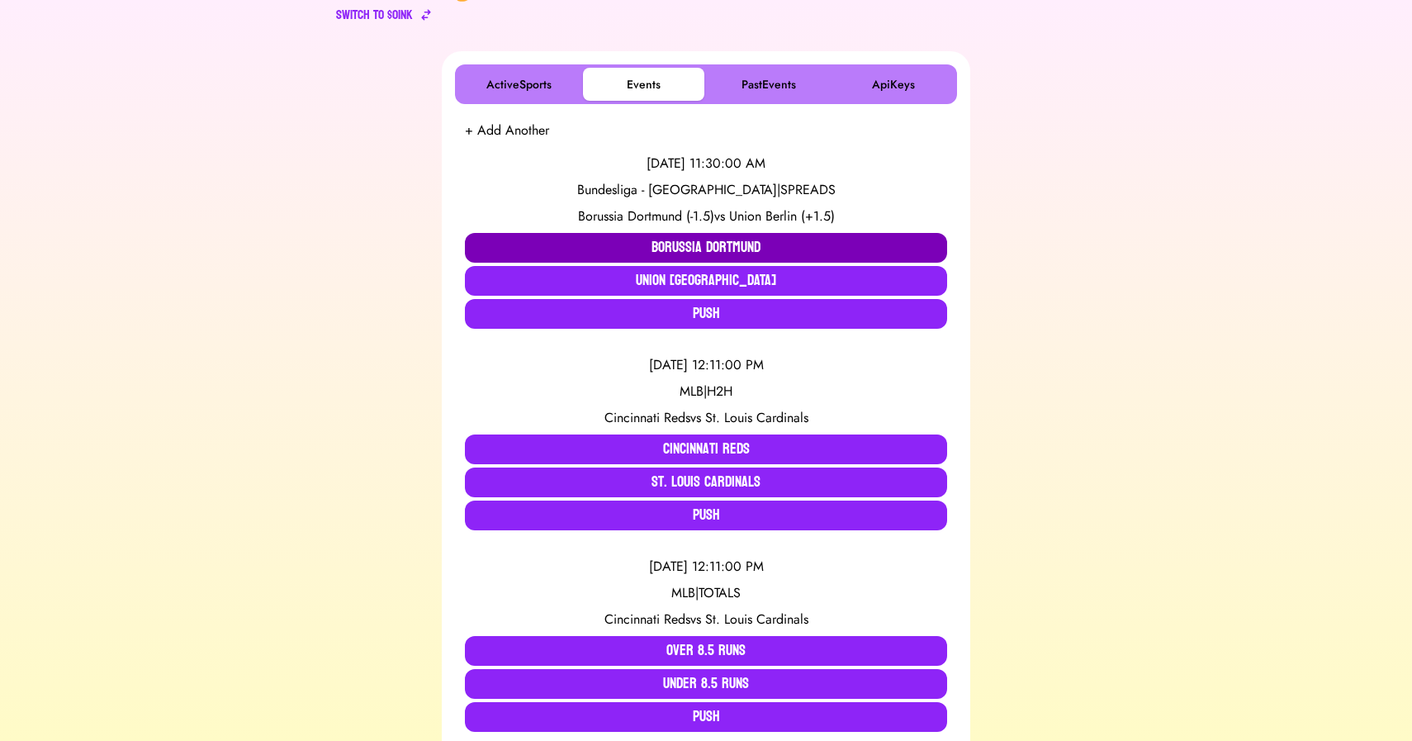
click at [664, 245] on button "Borussia Dortmund" at bounding box center [706, 248] width 482 height 30
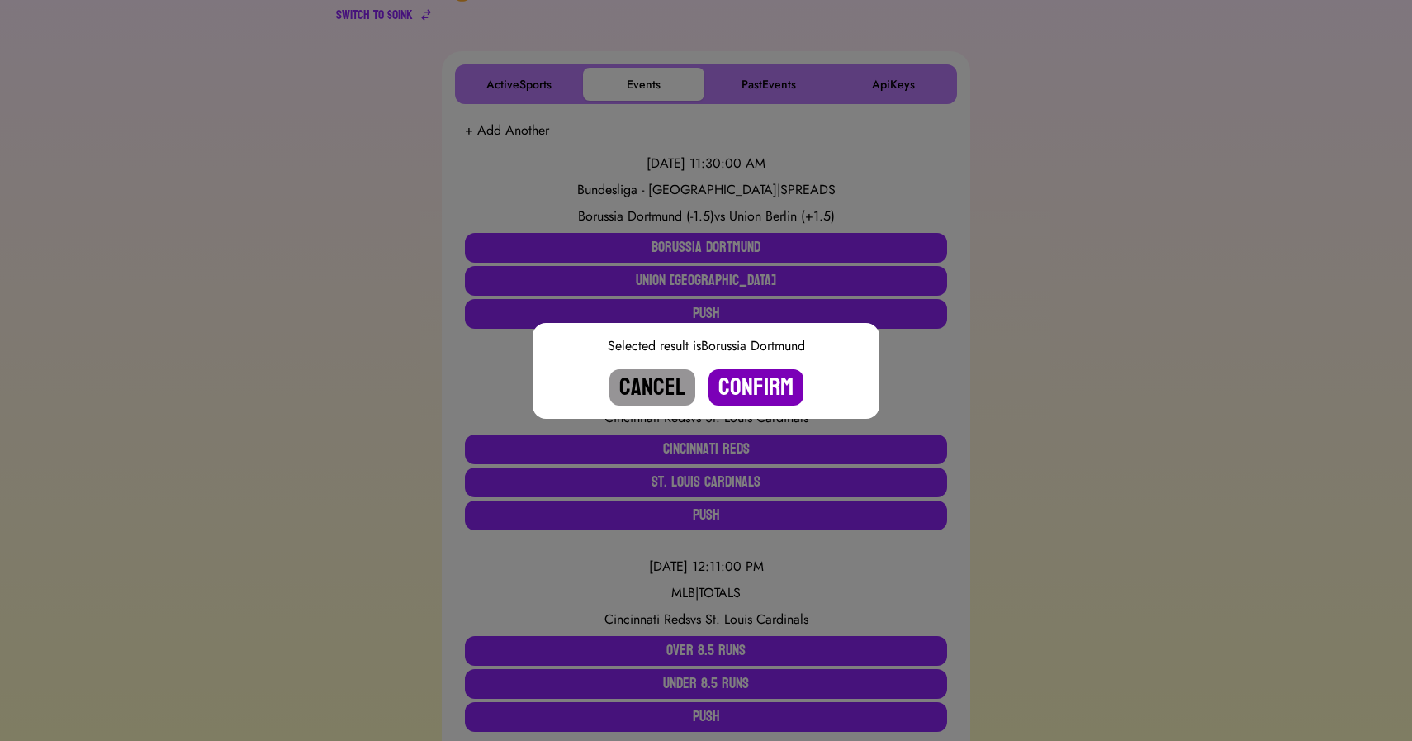
click at [761, 385] on button "Confirm" at bounding box center [756, 387] width 95 height 36
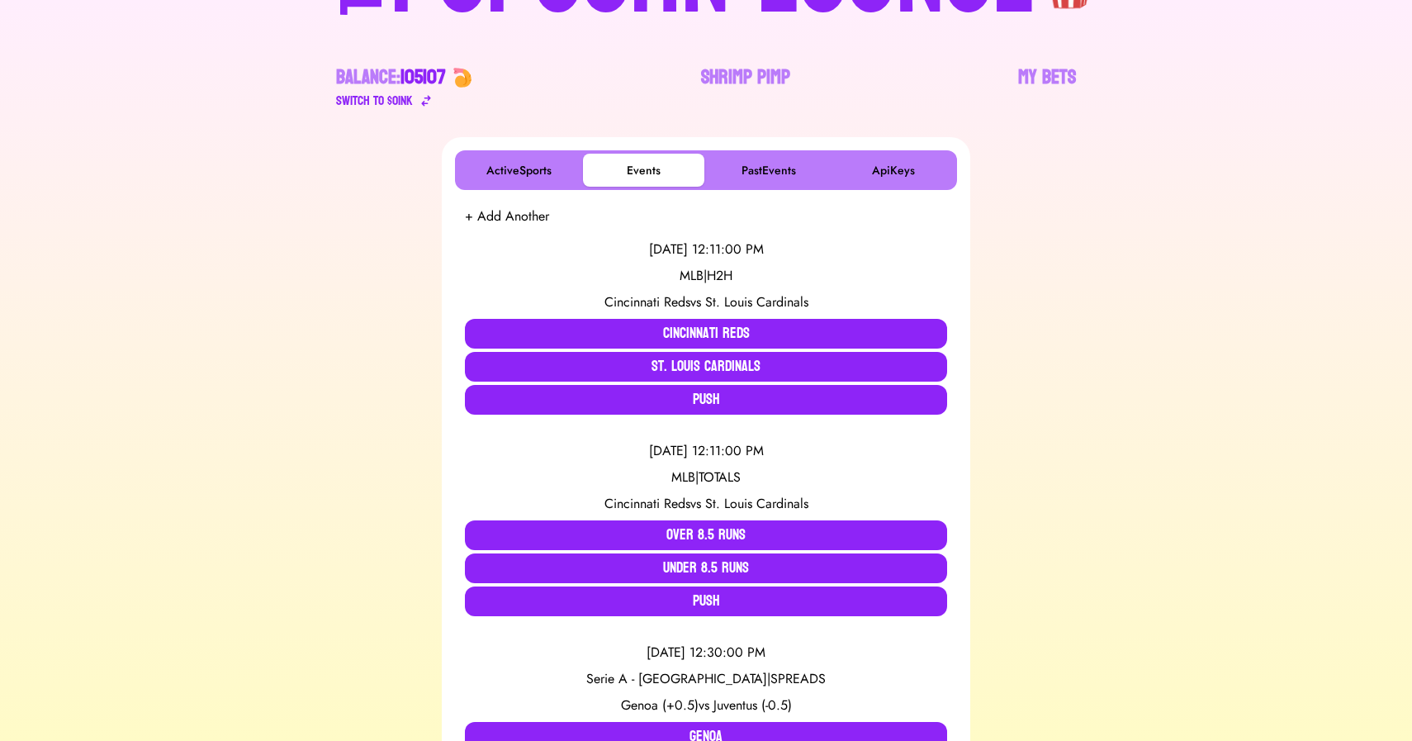
scroll to position [0, 0]
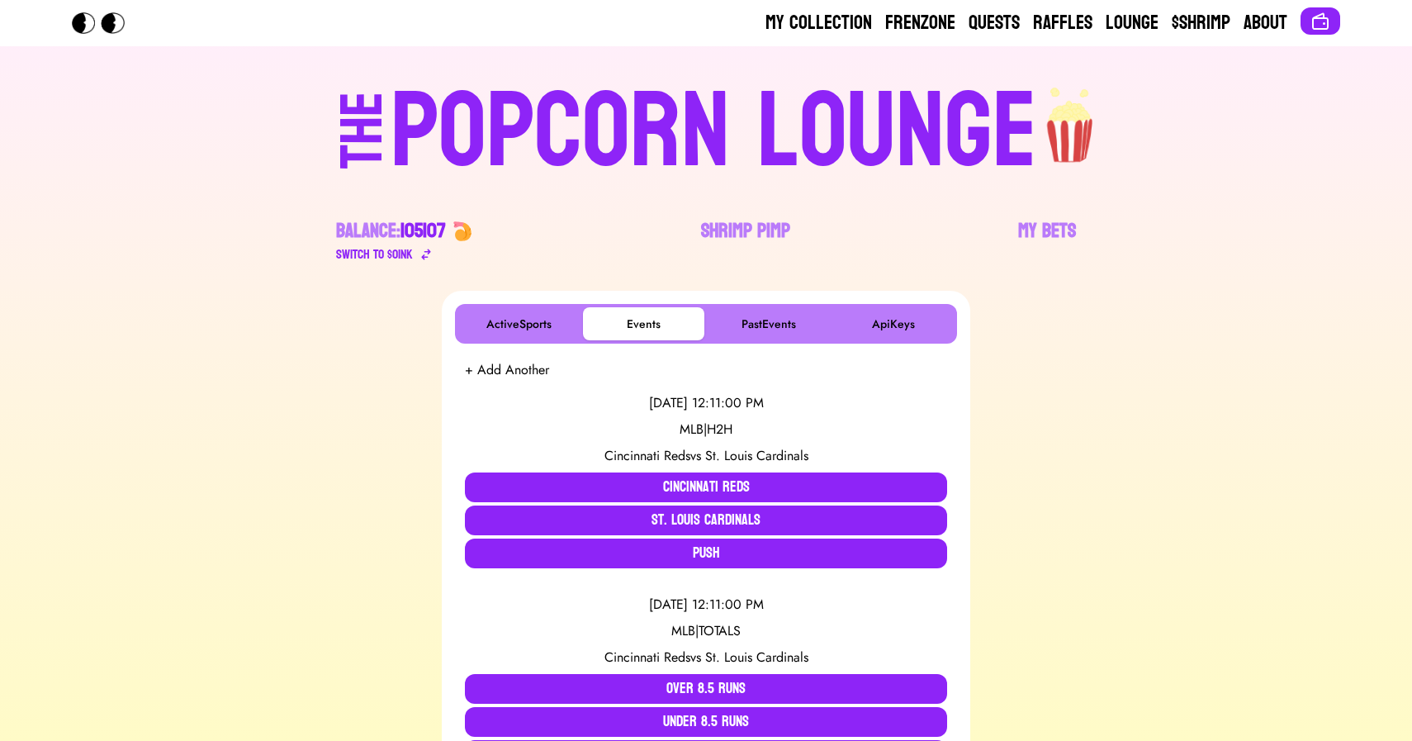
click at [778, 123] on div "POPCORN LOUNGE" at bounding box center [714, 132] width 647 height 106
